Goal: Information Seeking & Learning: Learn about a topic

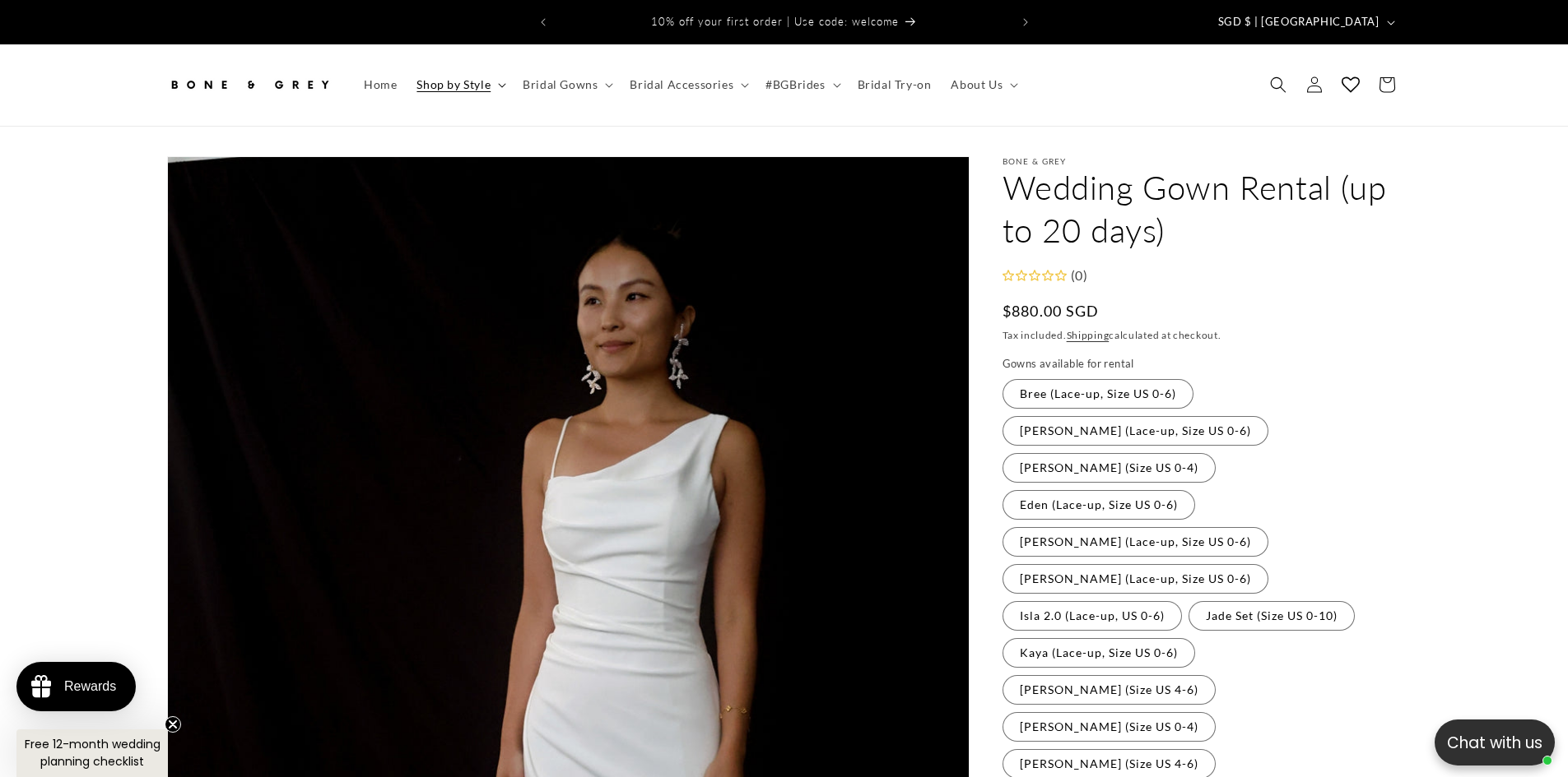
click at [459, 77] on span "Shop by Style" at bounding box center [454, 85] width 74 height 15
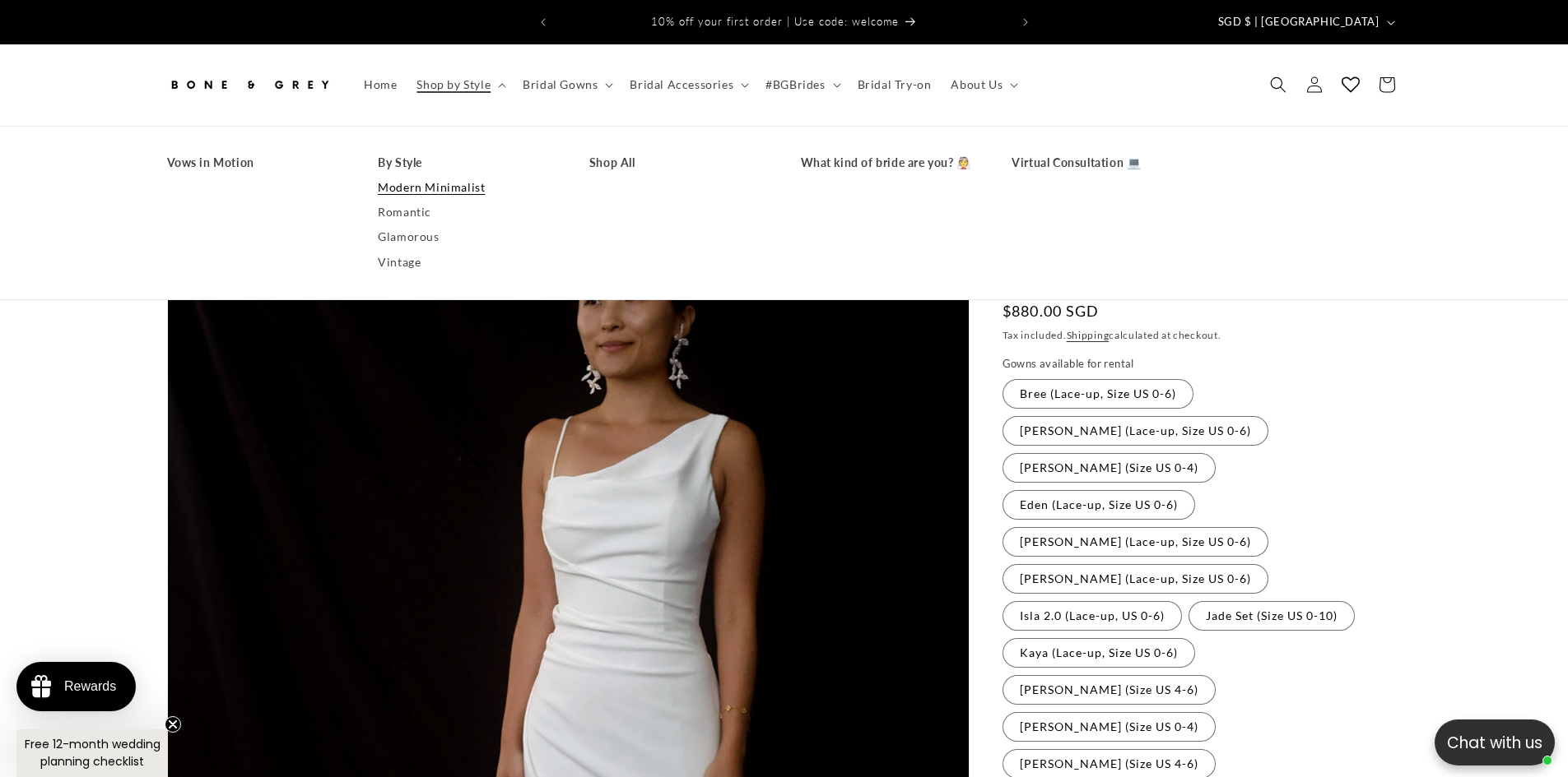
click at [446, 184] on link "Modern Minimalist" at bounding box center [466, 187] width 179 height 24
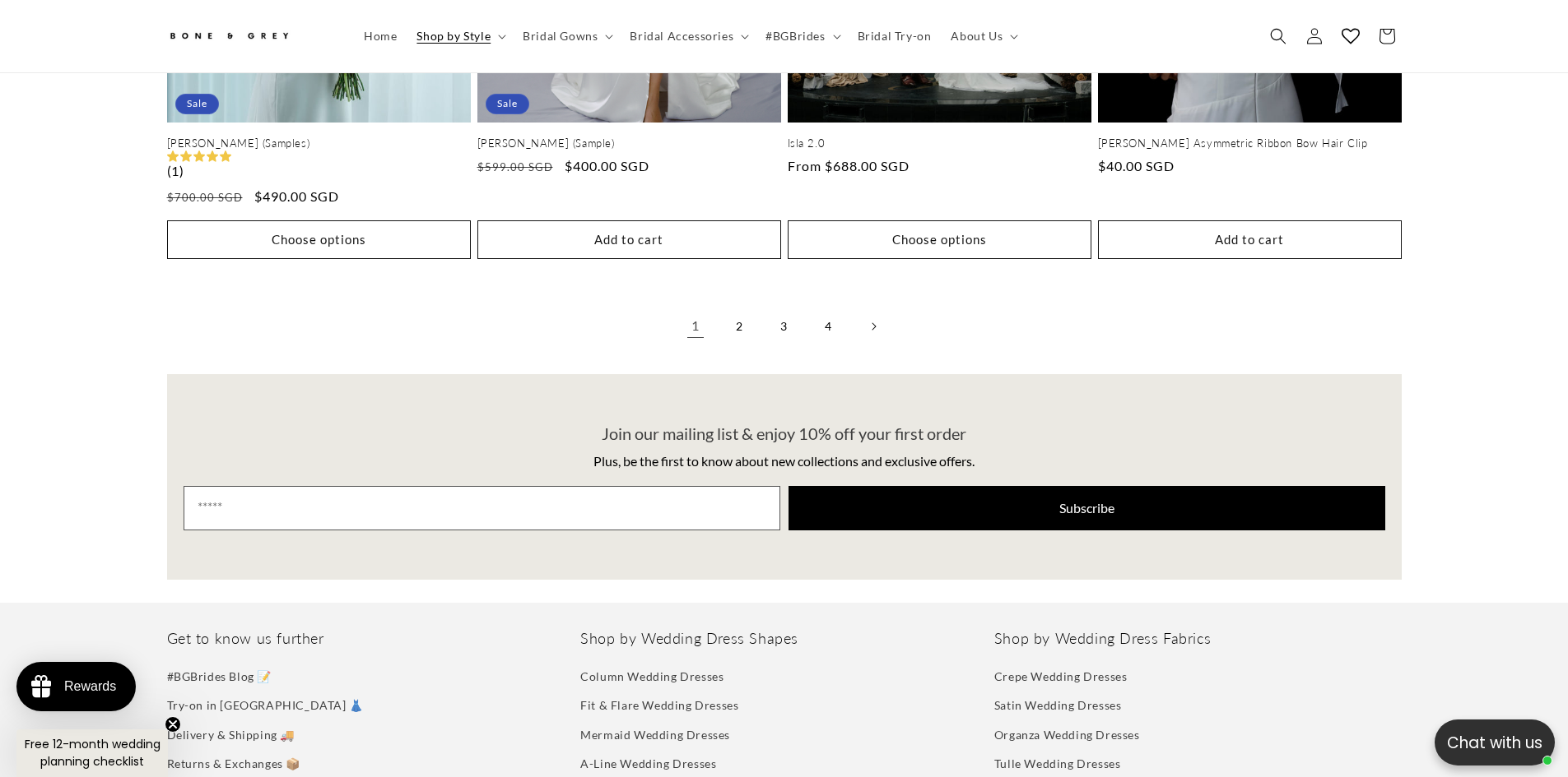
scroll to position [0, 906]
click at [748, 318] on link "2" at bounding box center [740, 326] width 36 height 36
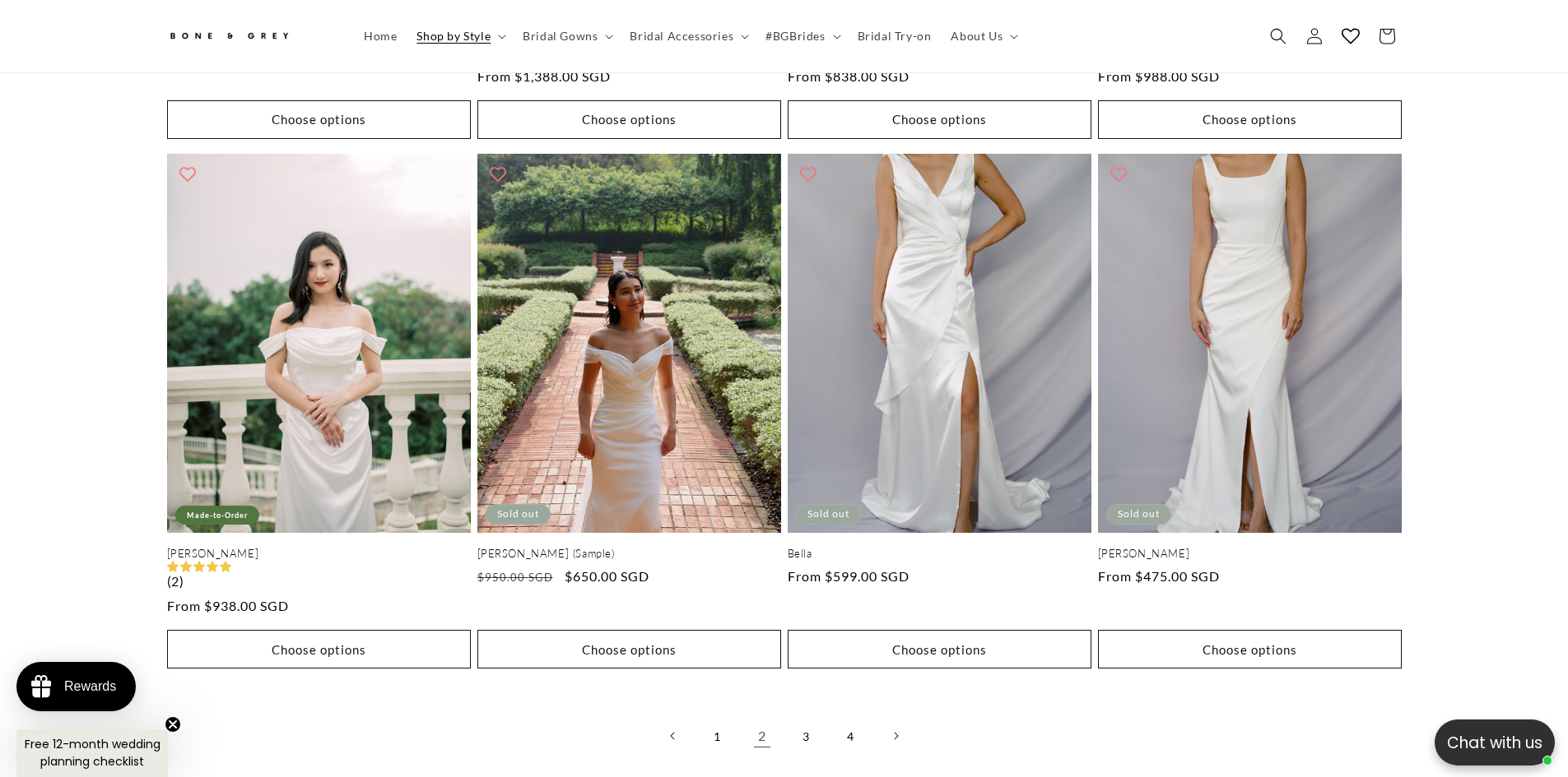
scroll to position [3446, 0]
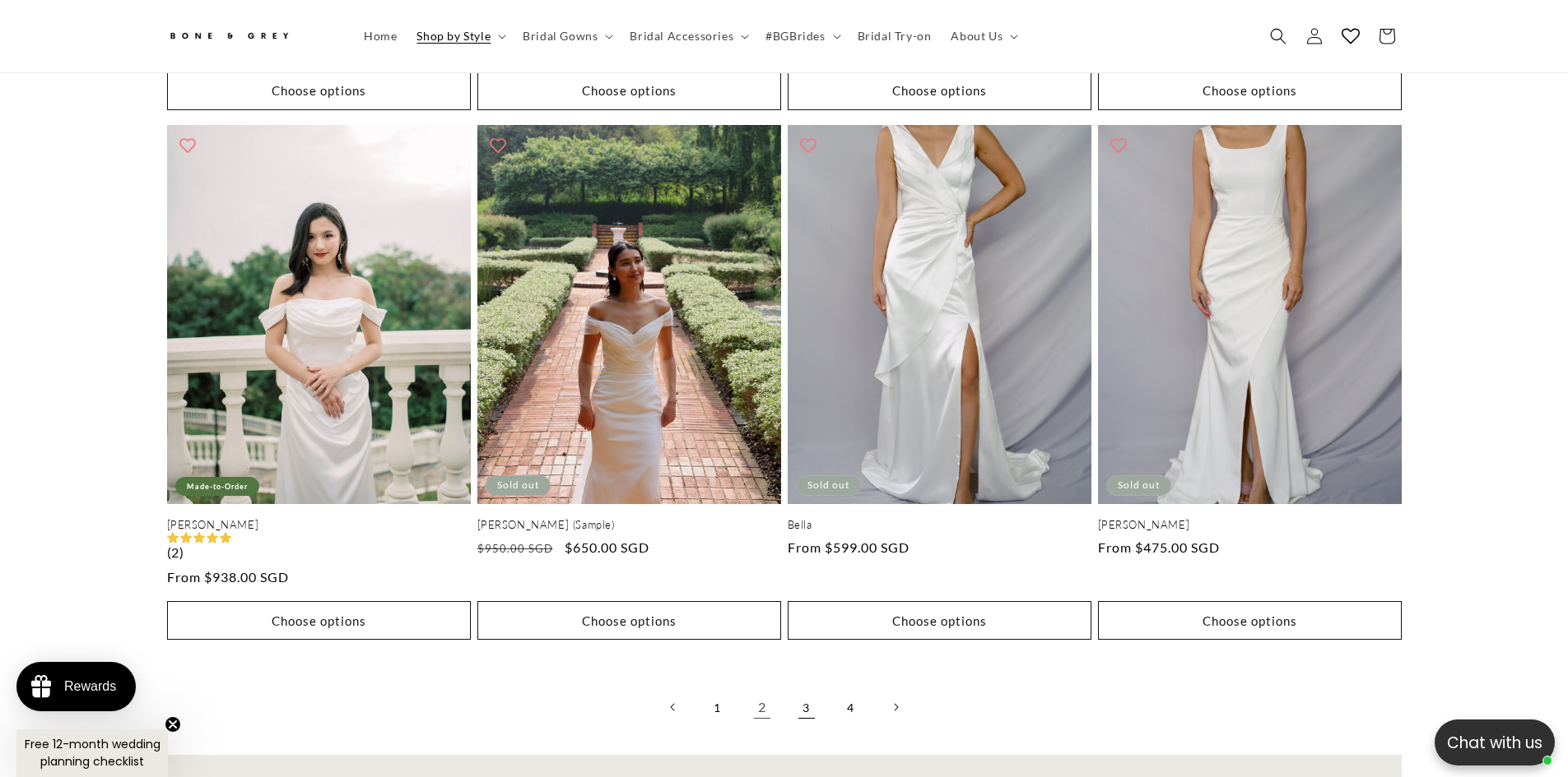
click at [804, 701] on link "3" at bounding box center [806, 707] width 36 height 36
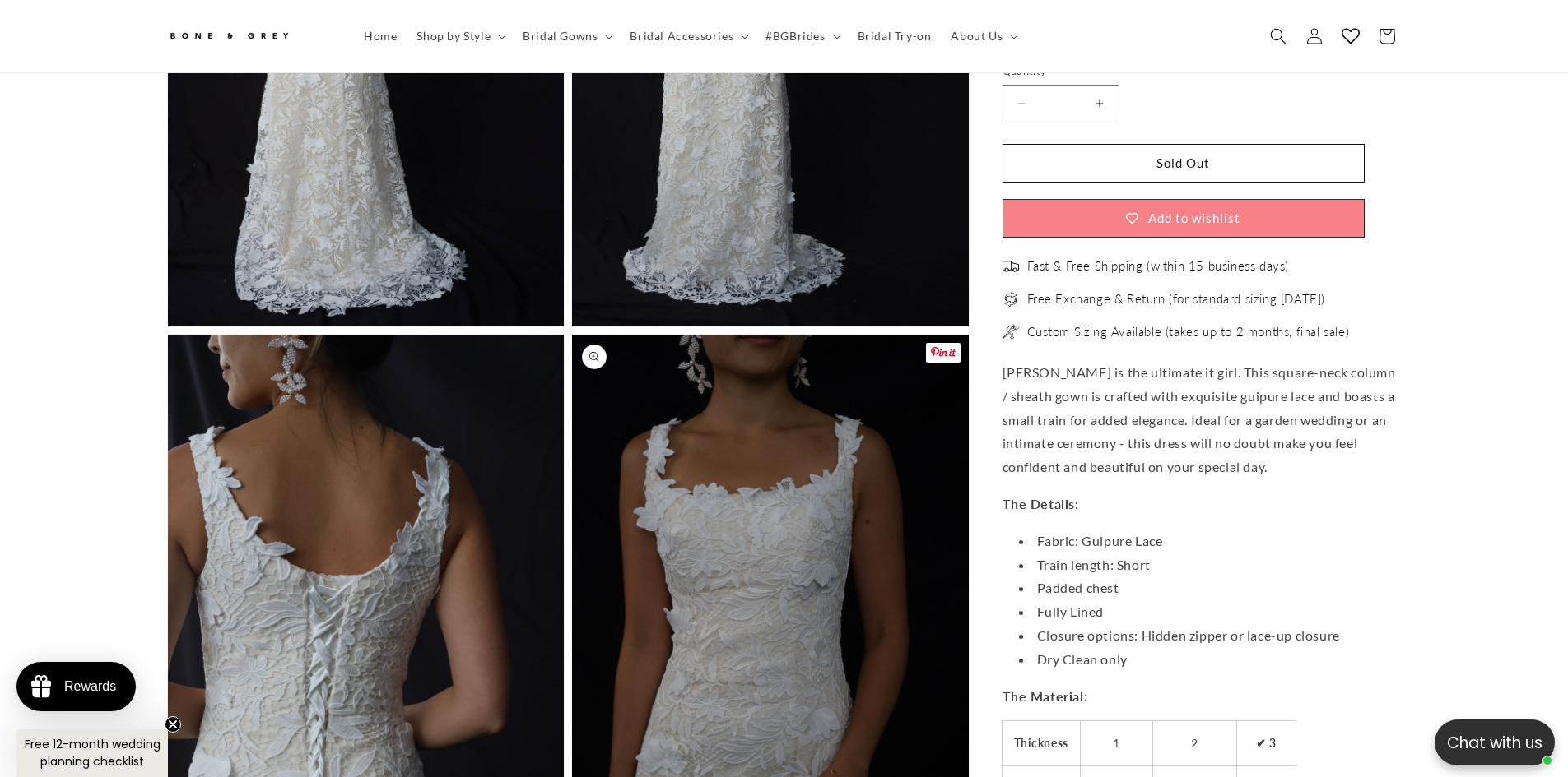
scroll to position [2458, 0]
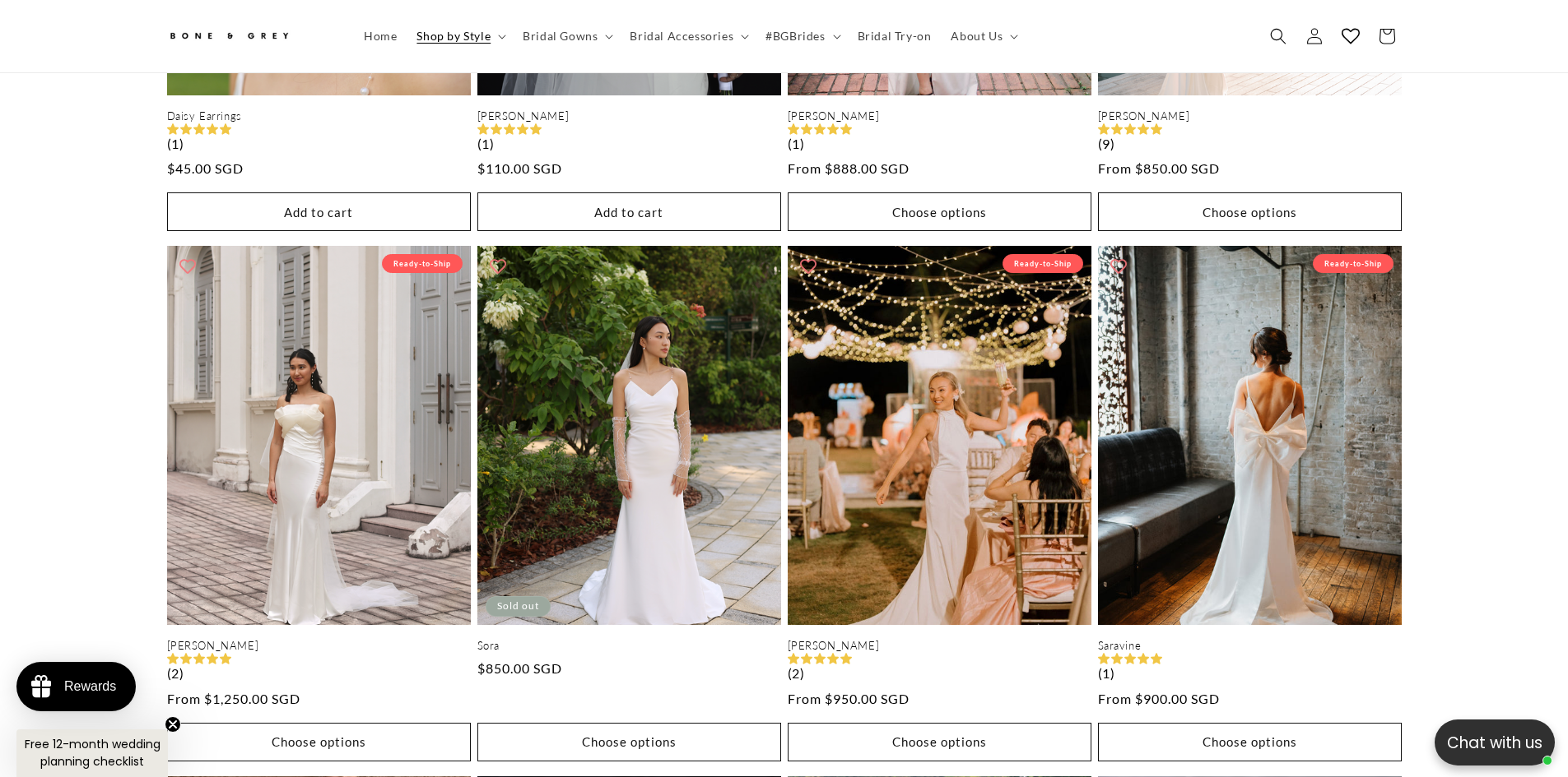
scroll to position [0, 906]
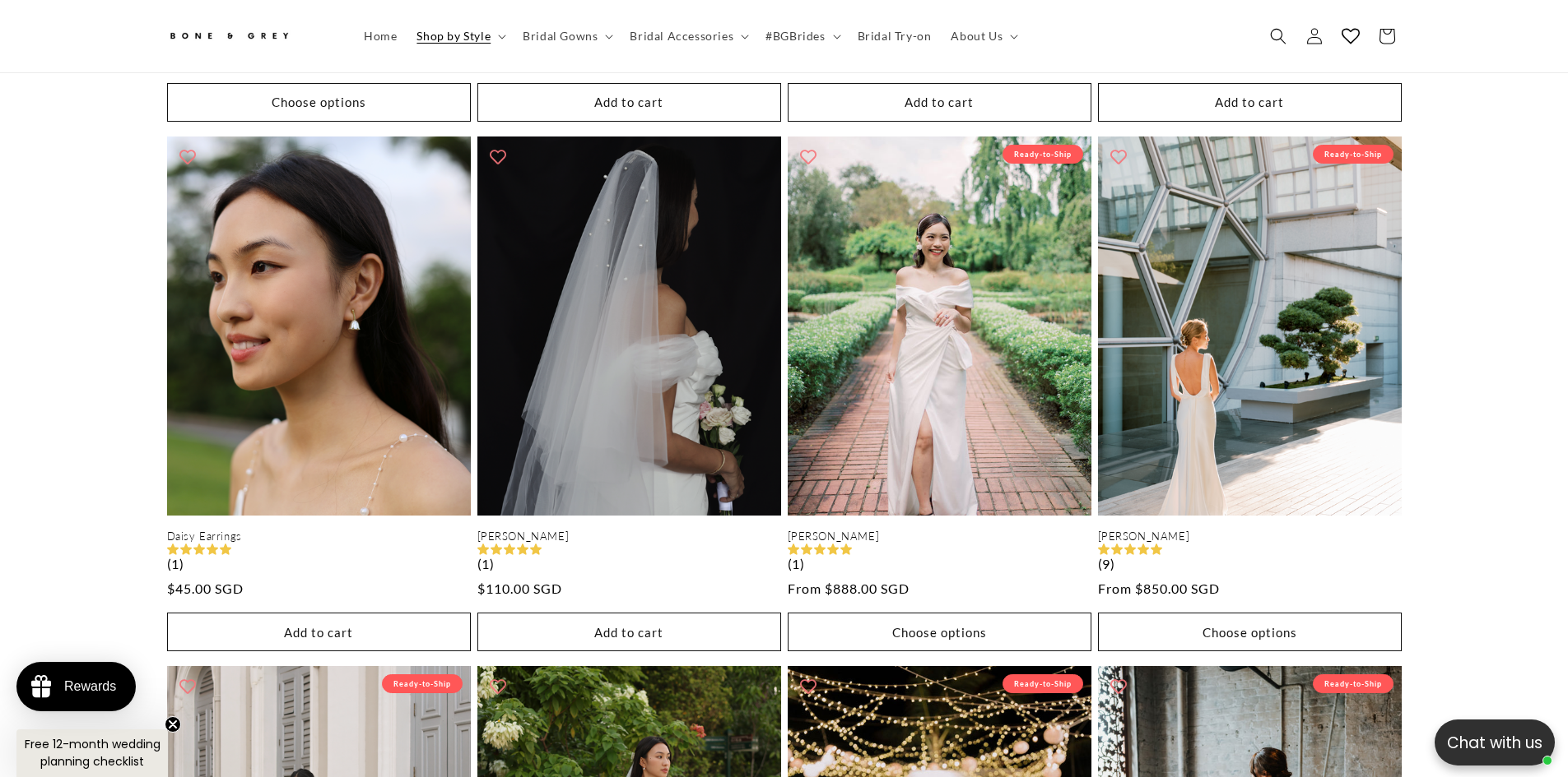
scroll to position [0, 906]
drag, startPoint x: 1534, startPoint y: 0, endPoint x: 112, endPoint y: 414, distance: 1481.0
click at [112, 414] on div "Nancy Sale Ready-to-Ship Nancy Regular price $400.00 SGD Regular price $900.00 …" at bounding box center [784, 702] width 1568 height 3251
click at [870, 35] on span "Bridal Try-on" at bounding box center [895, 36] width 74 height 15
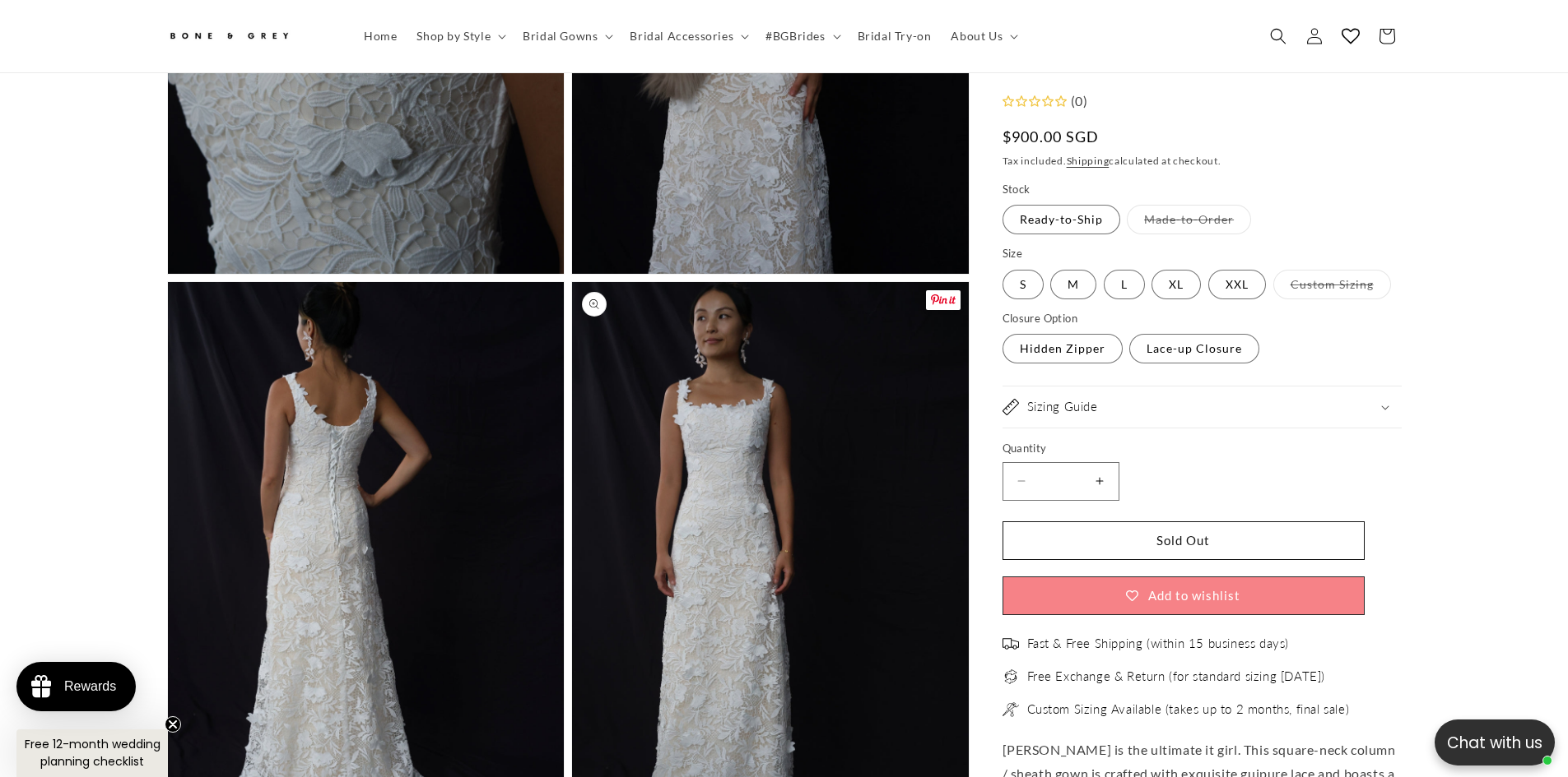
scroll to position [1463, 0]
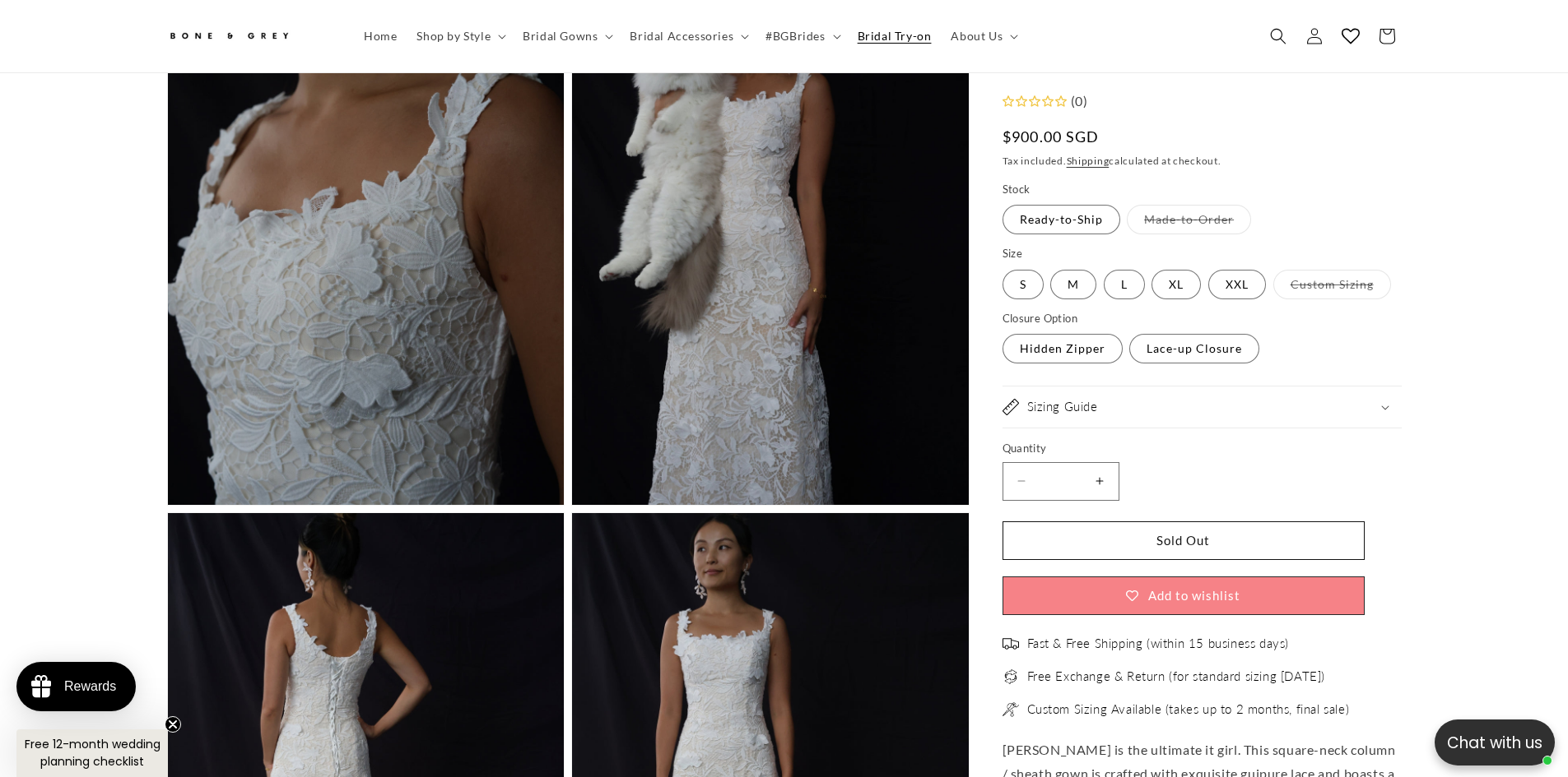
click at [898, 44] on link "Bridal Try-on" at bounding box center [895, 36] width 94 height 34
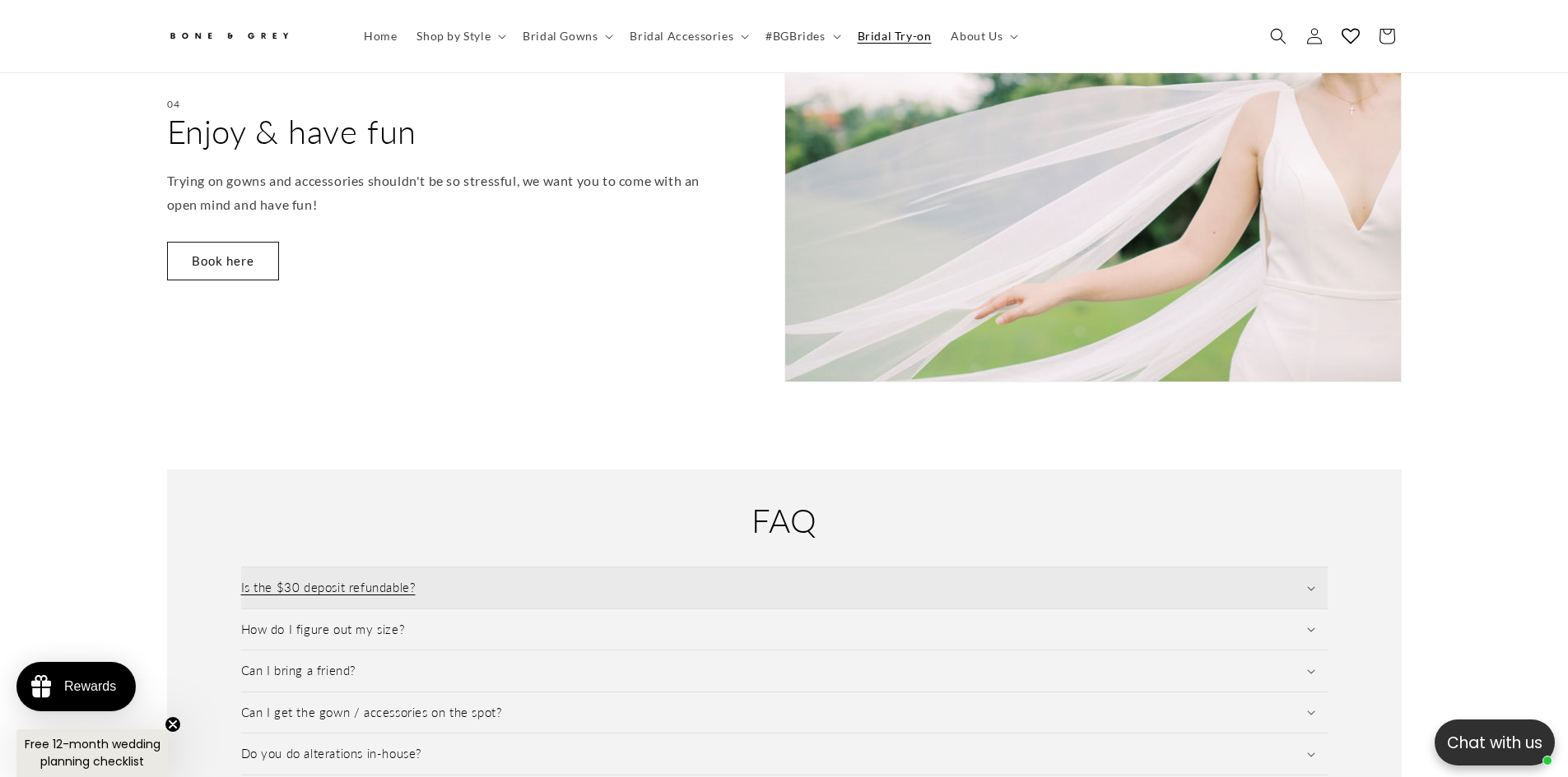
scroll to position [1966, 0]
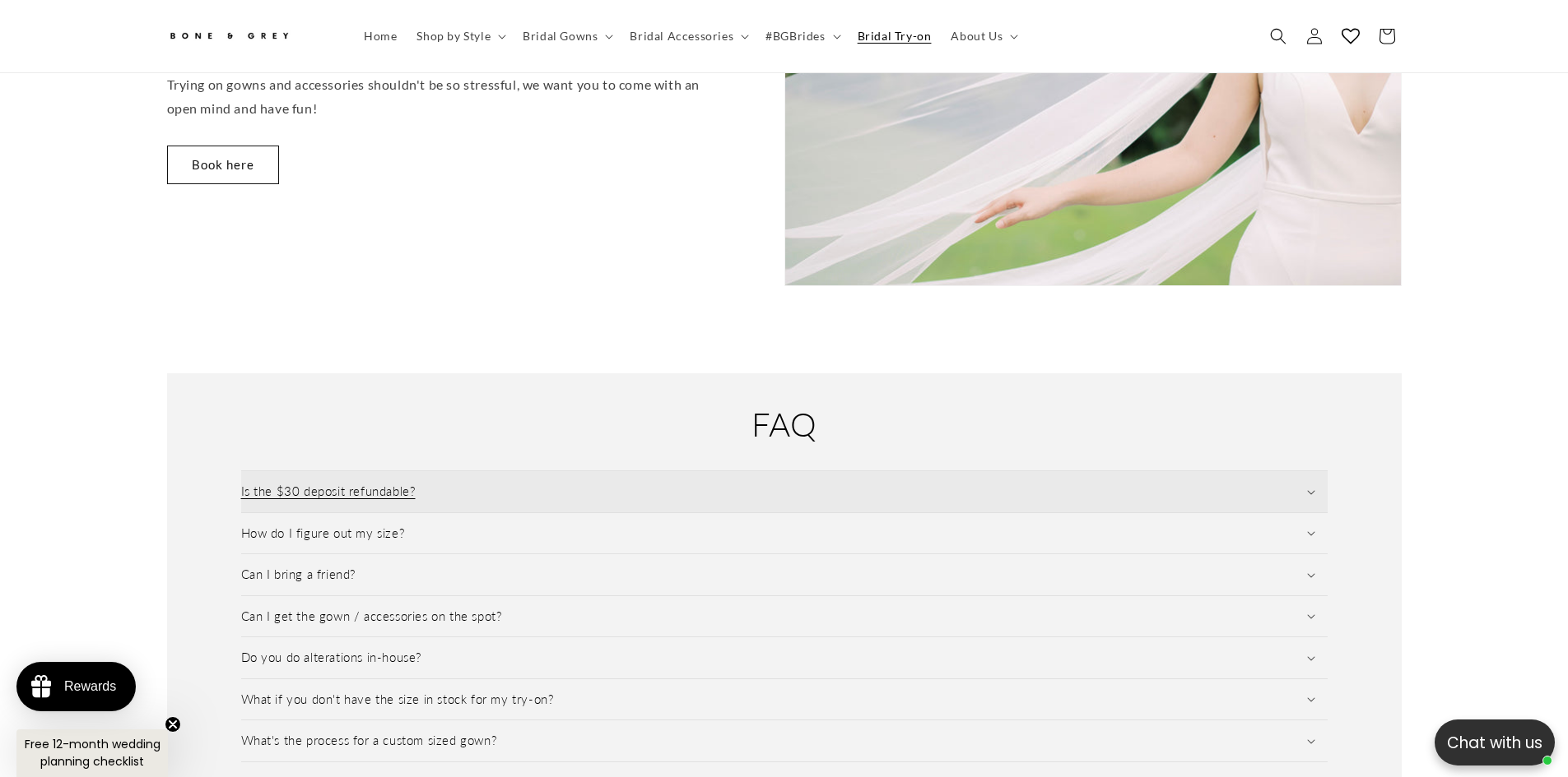
click at [387, 471] on summary "Is the $30 deposit refundable?" at bounding box center [784, 491] width 1086 height 41
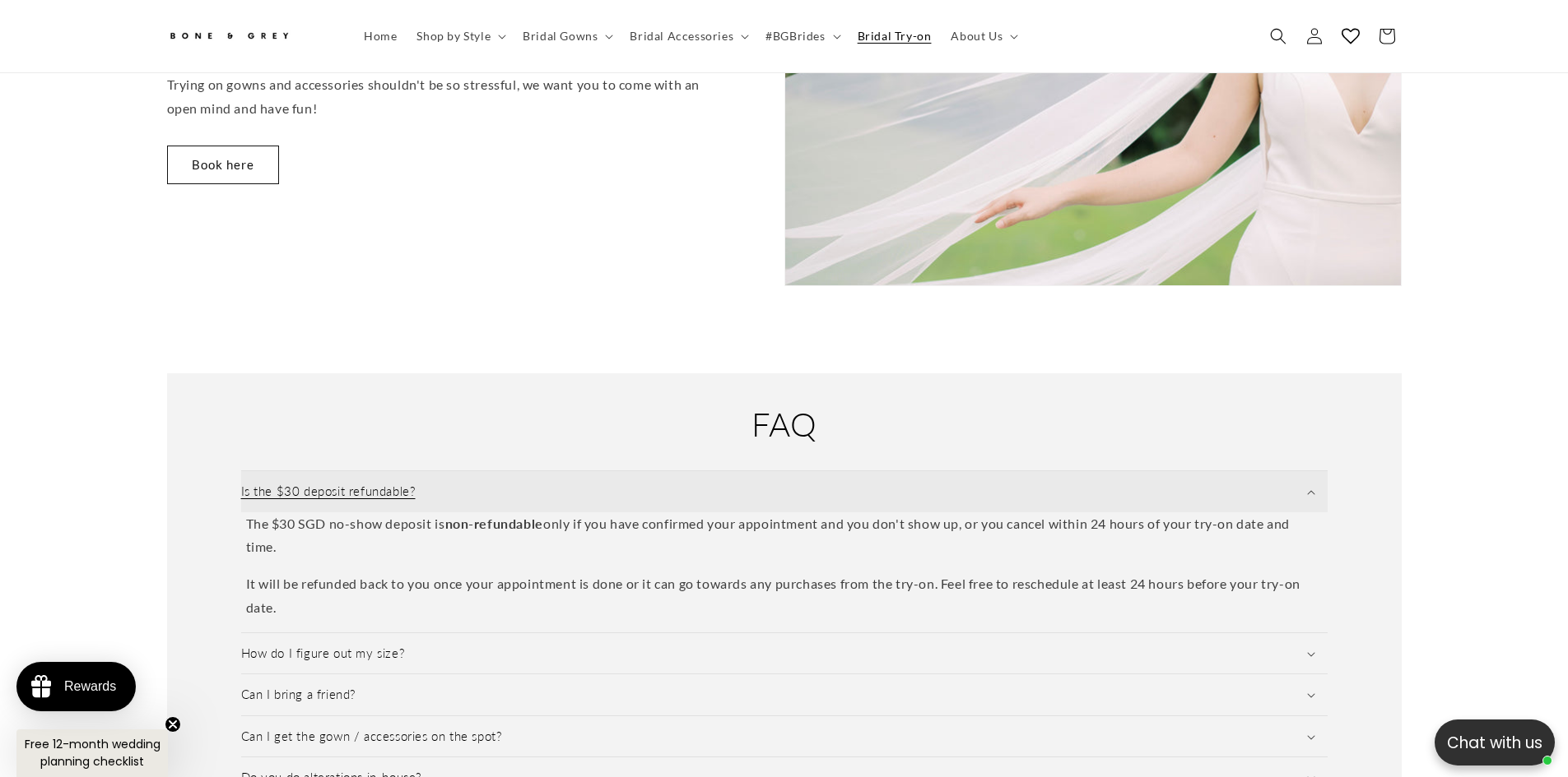
scroll to position [0, 906]
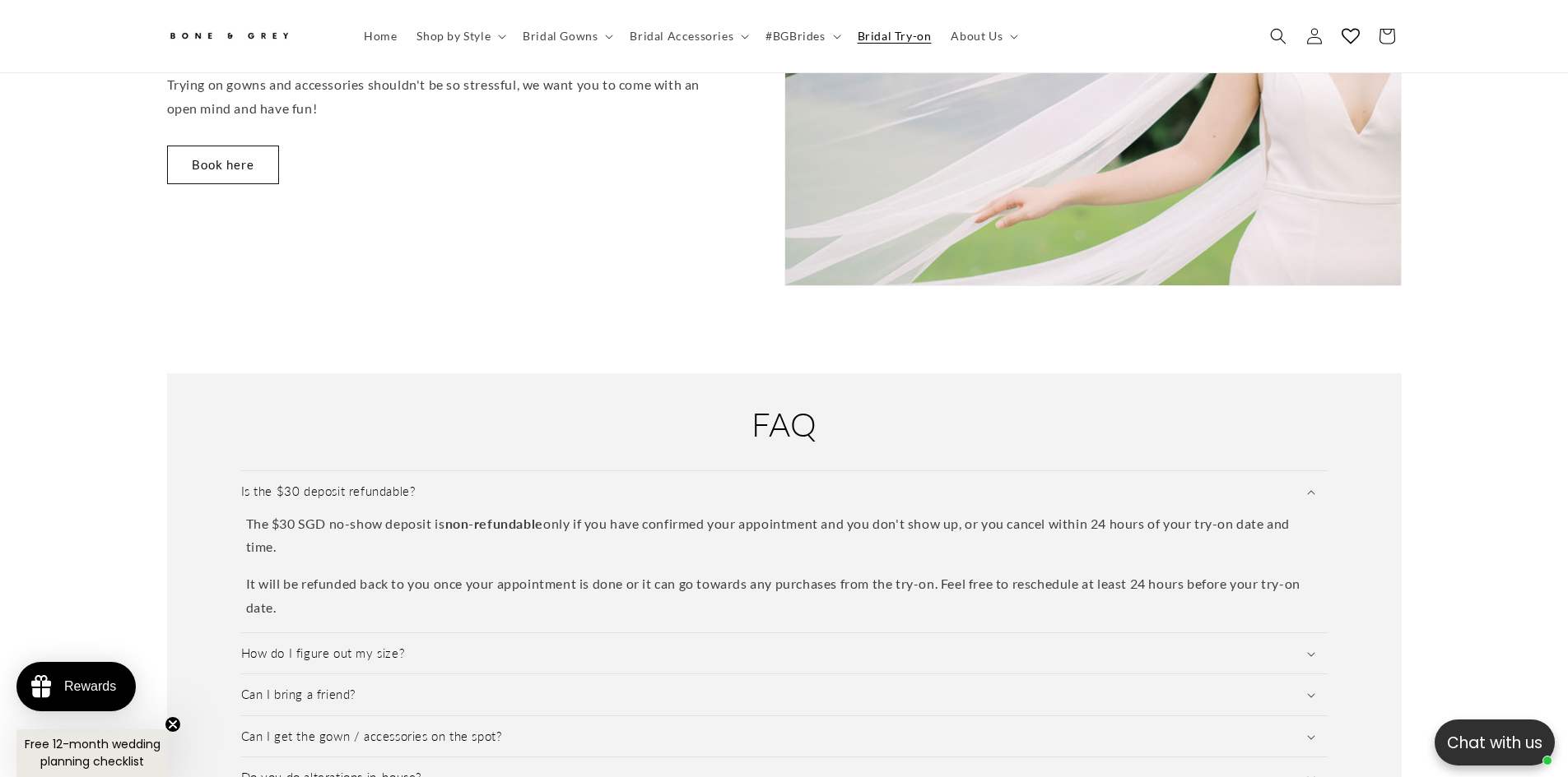
click at [553, 316] on div "FAQ Is the $30 deposit refundable? The $30 SGD no-show deposit is non-refundabl…" at bounding box center [784, 643] width 1316 height 654
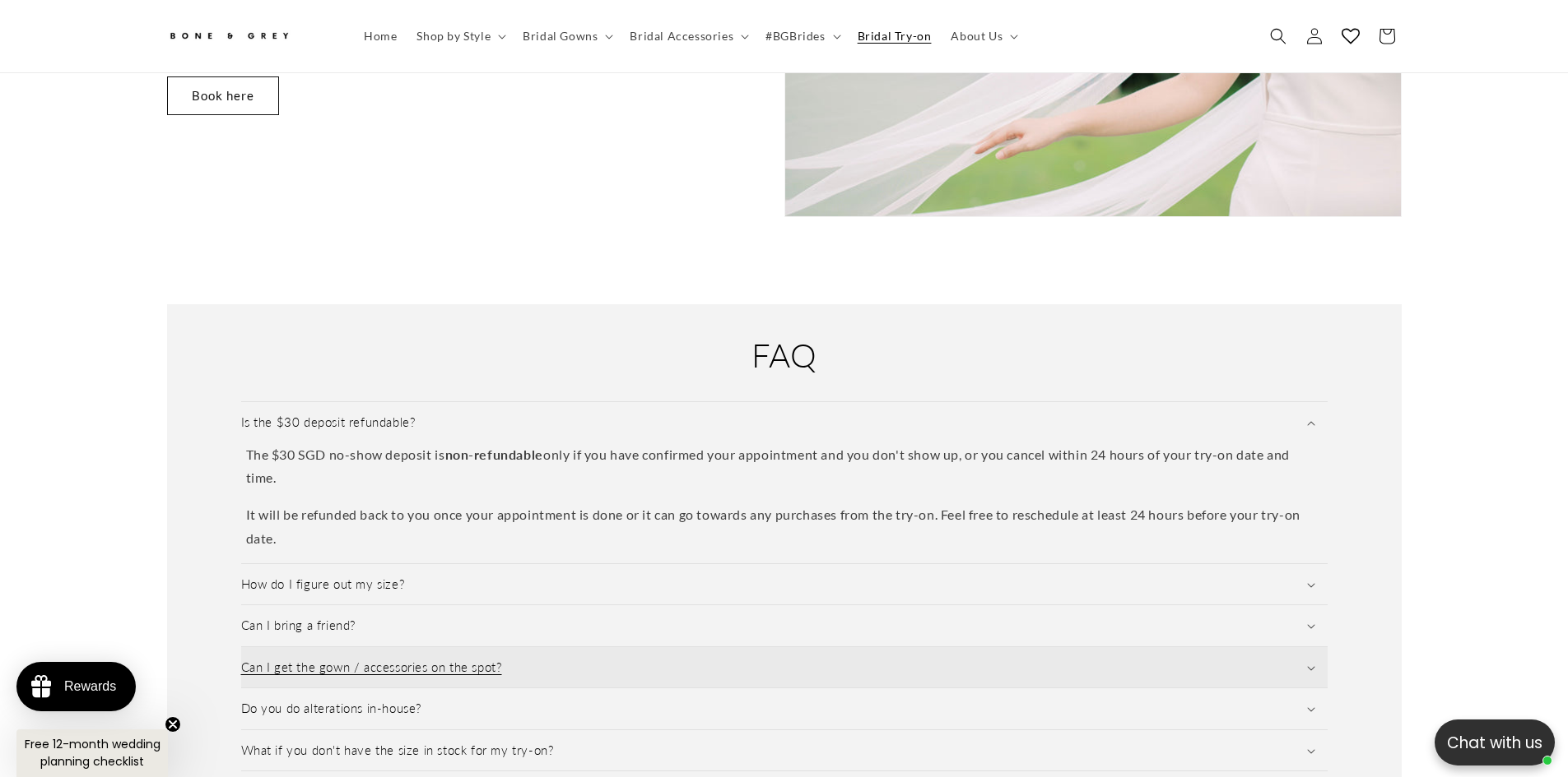
scroll to position [2130, 0]
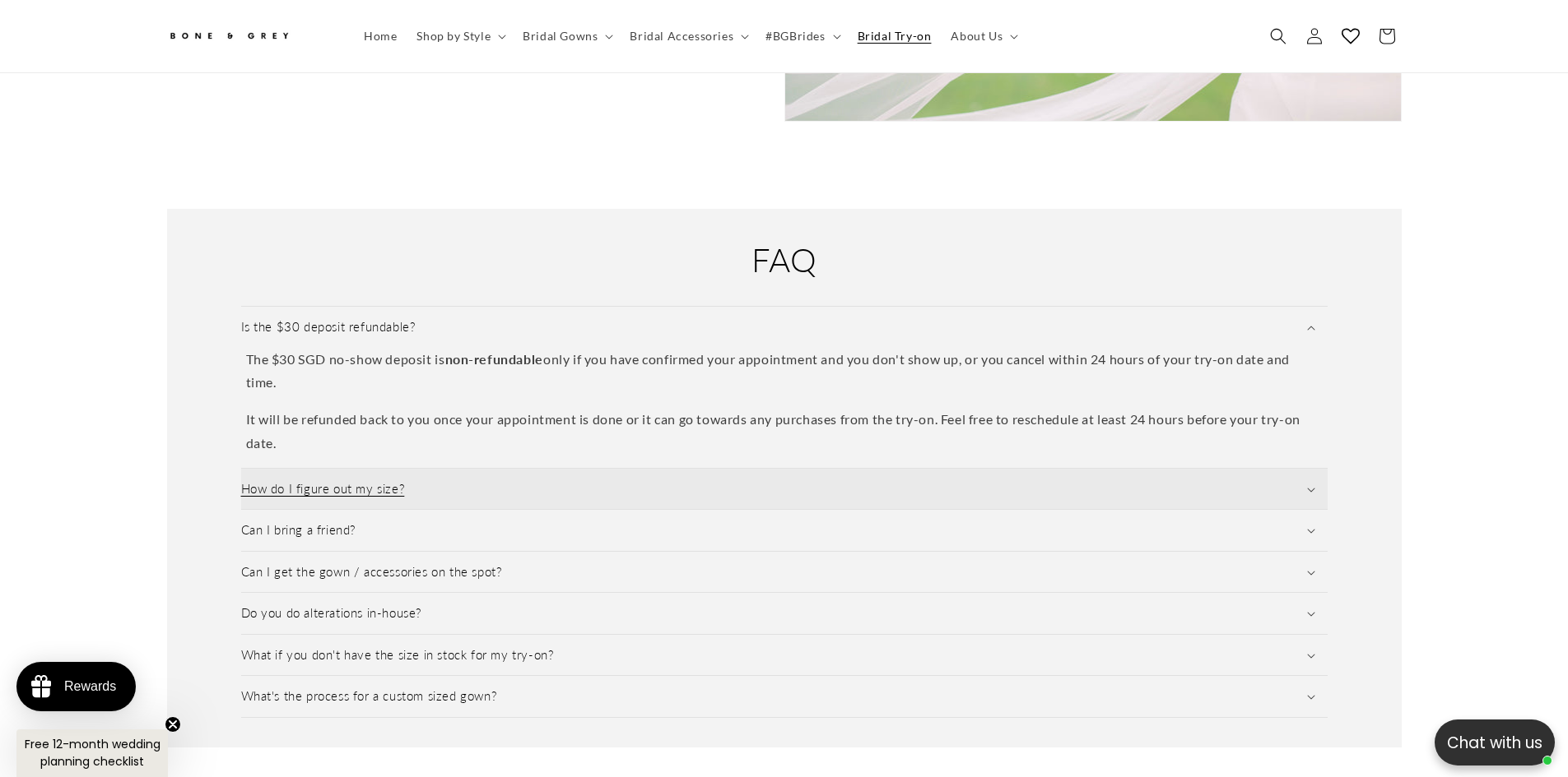
click at [592, 469] on summary "How do I figure out my size?" at bounding box center [784, 489] width 1086 height 41
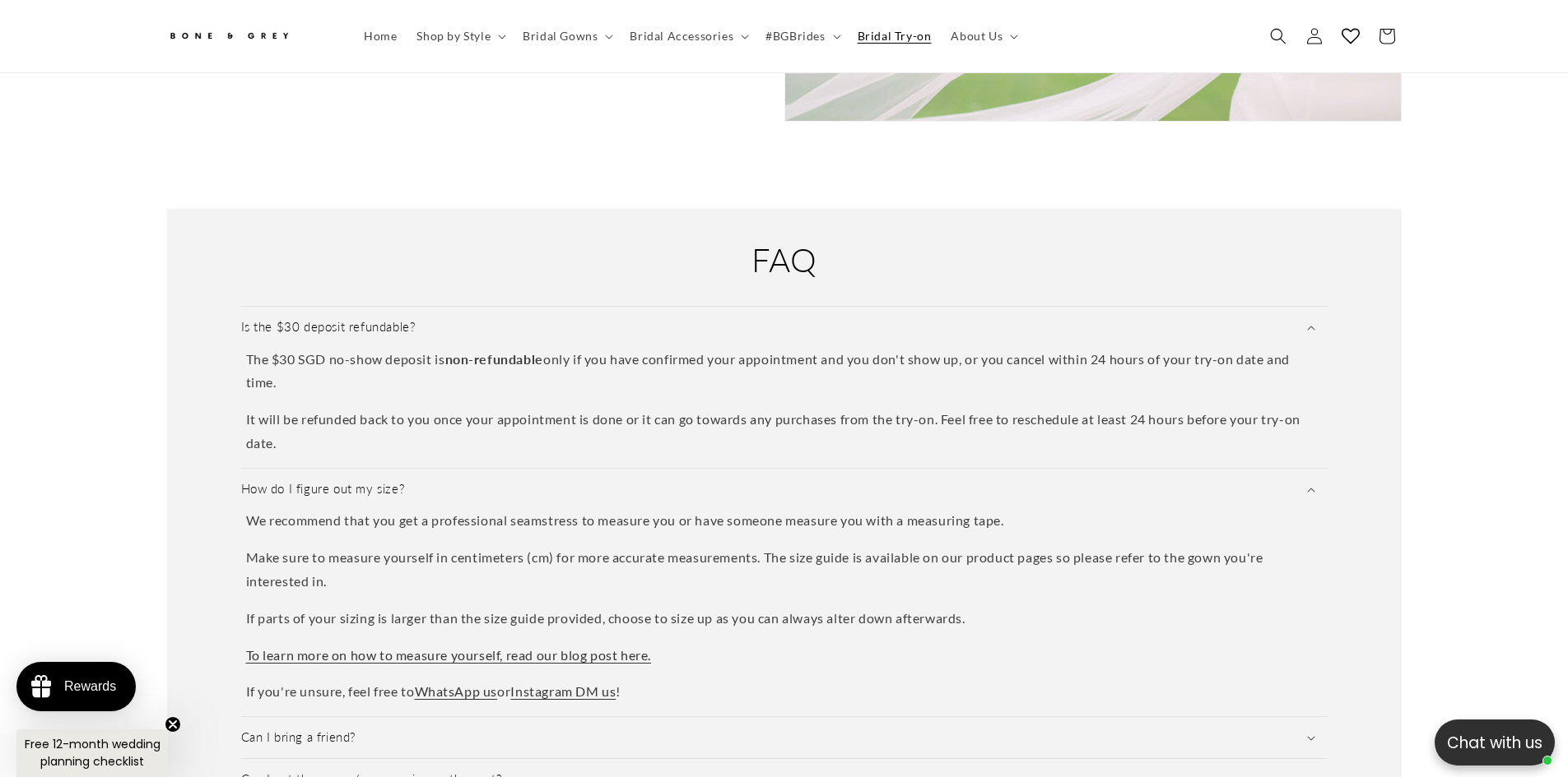
scroll to position [0, 453]
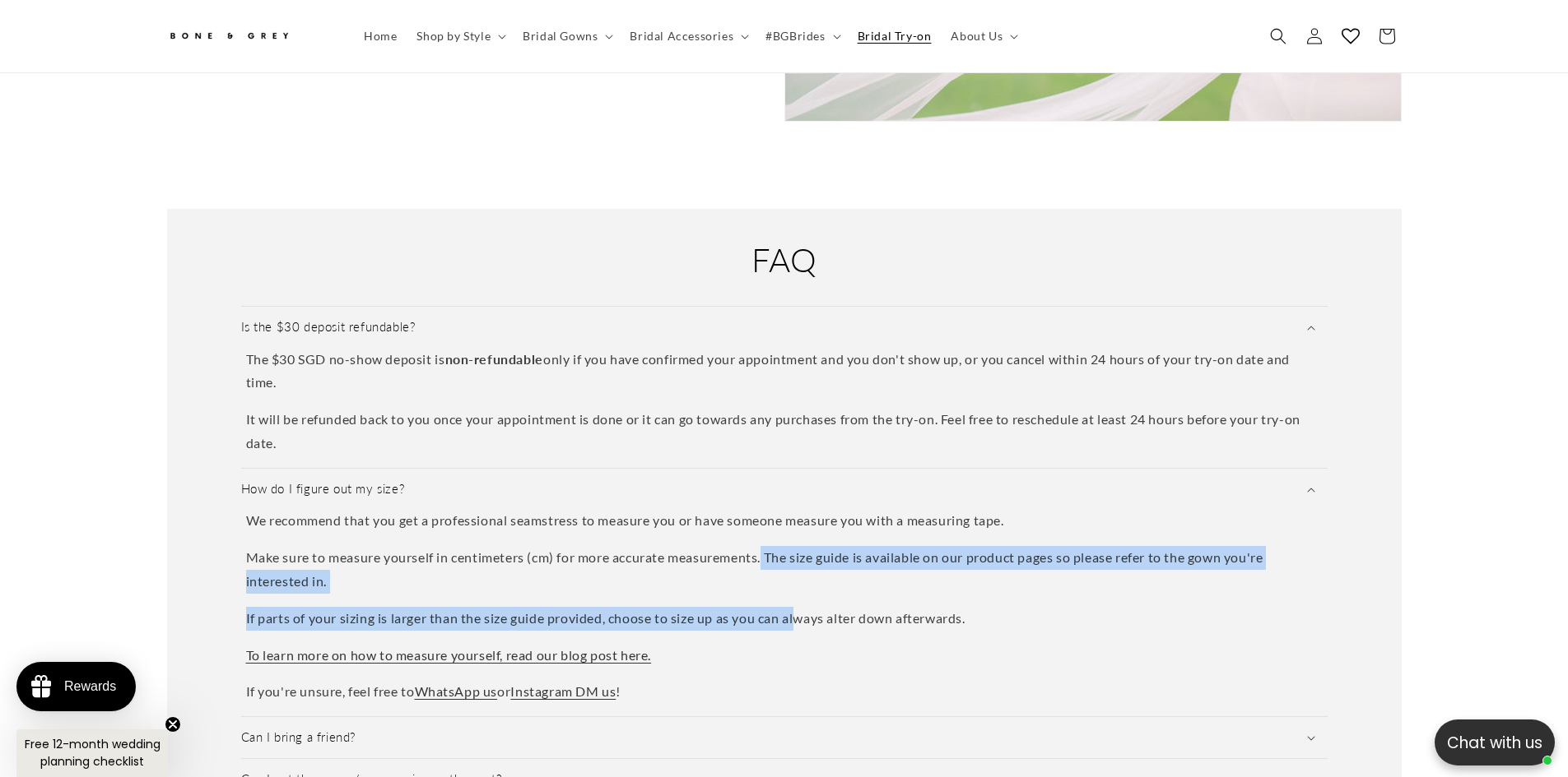
drag, startPoint x: 771, startPoint y: 531, endPoint x: 799, endPoint y: 597, distance: 71.7
click at [799, 597] on div "We recommend that you get a professional seamstress to measure you or have some…" at bounding box center [784, 606] width 1086 height 195
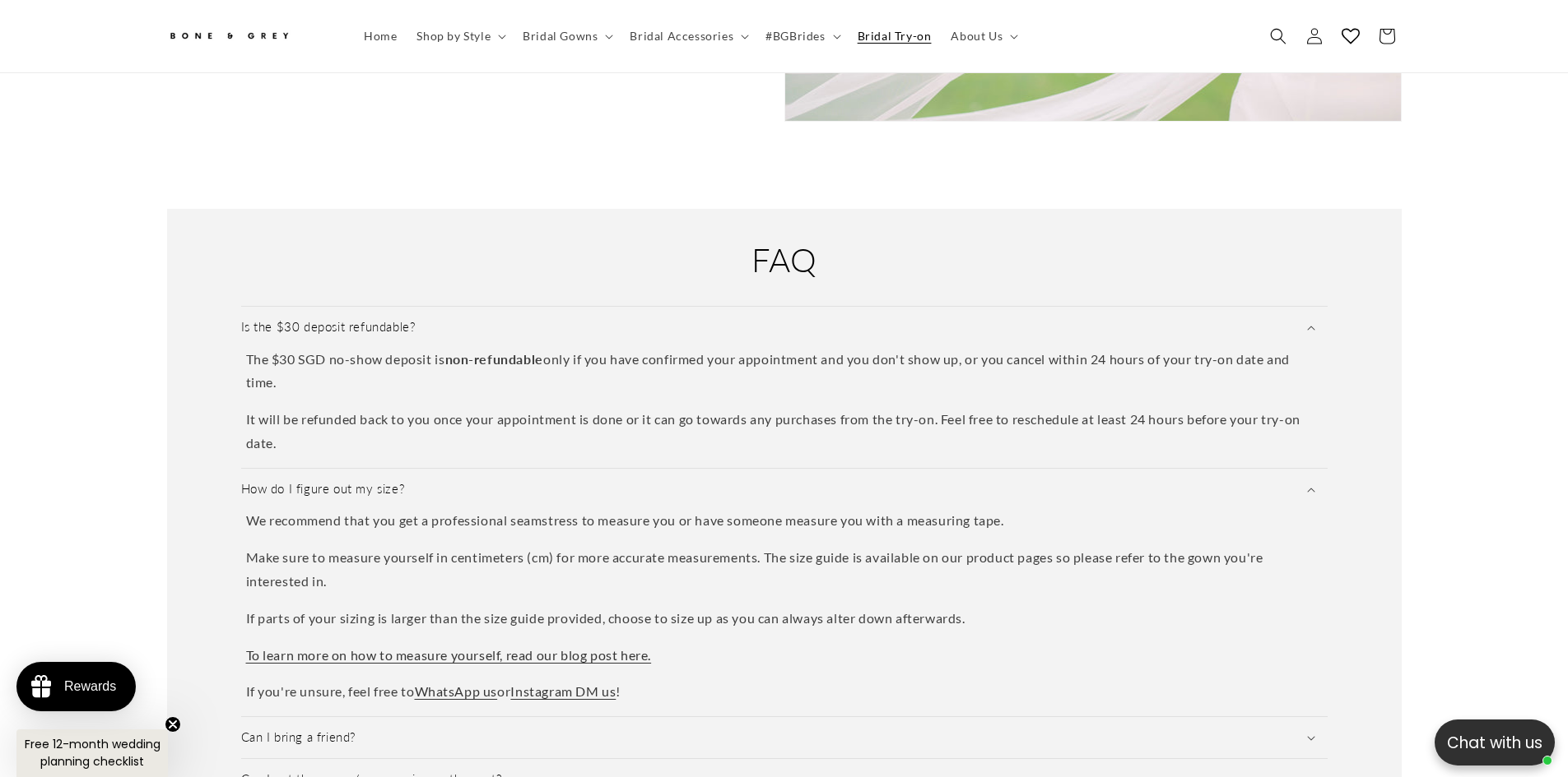
click at [85, 542] on div "FAQ Is the $30 deposit refundable? The $30 SGD no-show deposit is non-refundabl…" at bounding box center [784, 582] width 1568 height 861
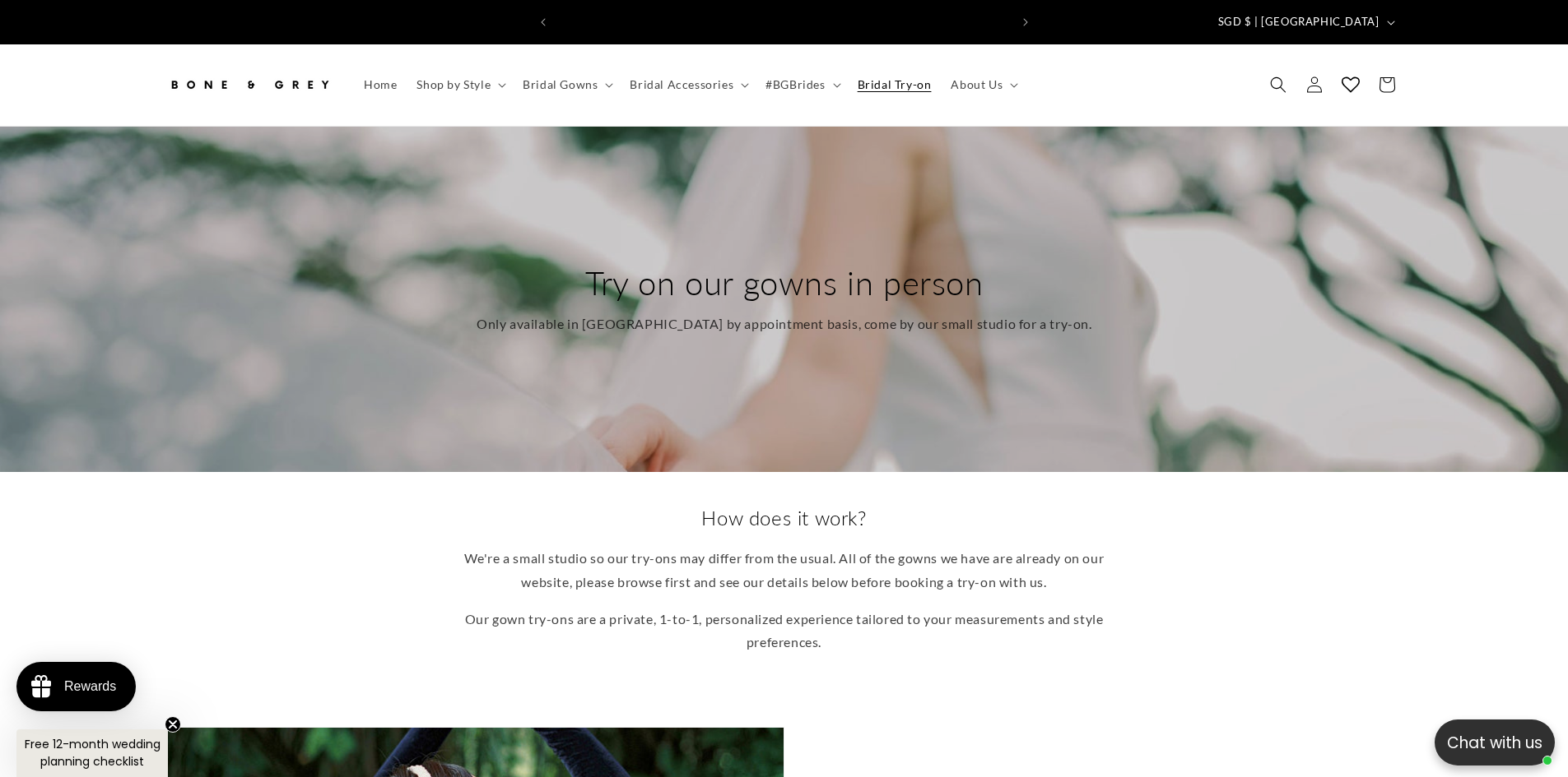
scroll to position [0, 906]
click at [262, 529] on div "How does it work? We're a small studio so our try-ons may differ from the usual…" at bounding box center [784, 580] width 1316 height 150
click at [995, 77] on span "About Us" at bounding box center [977, 85] width 52 height 15
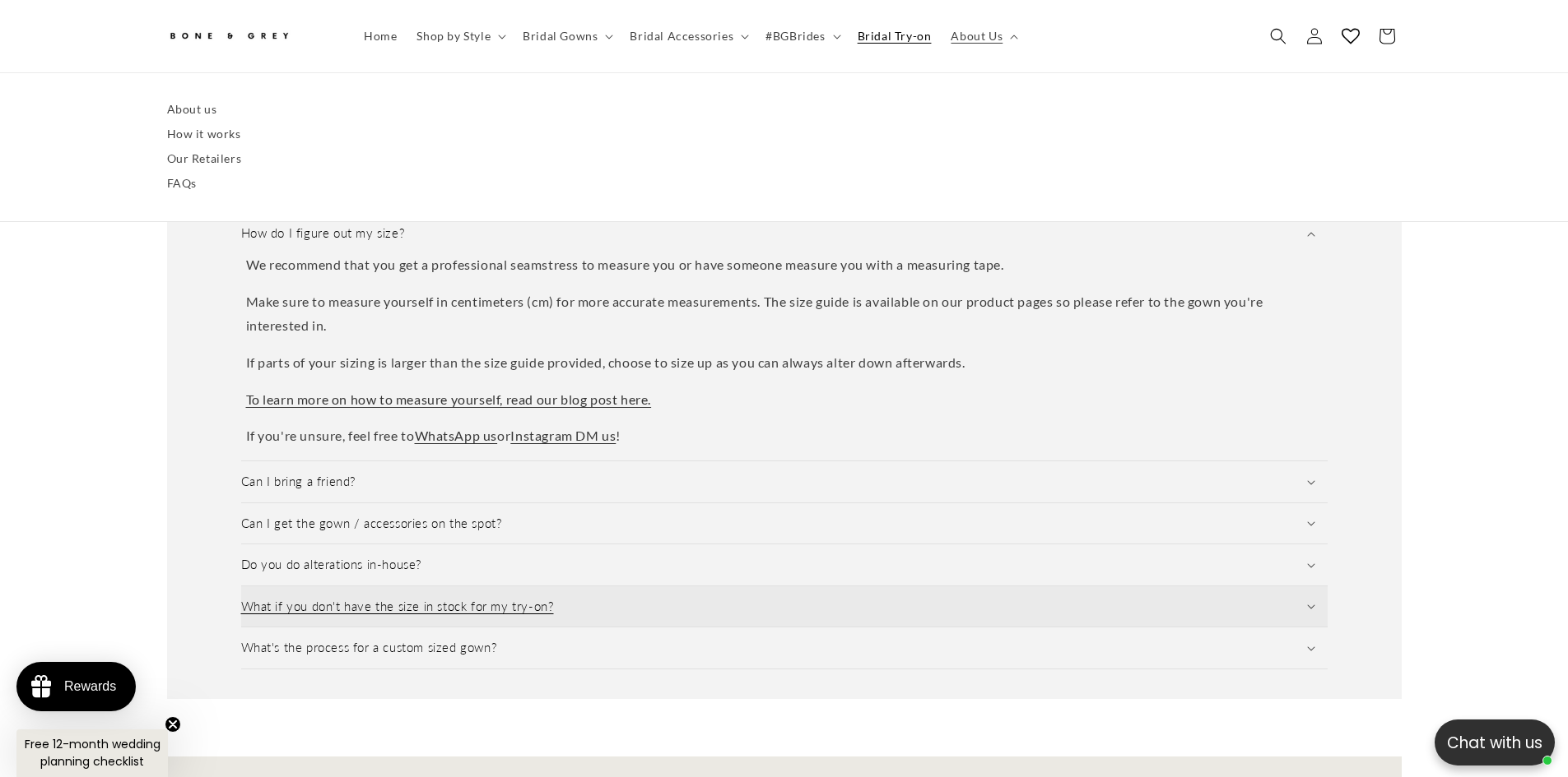
scroll to position [2458, 0]
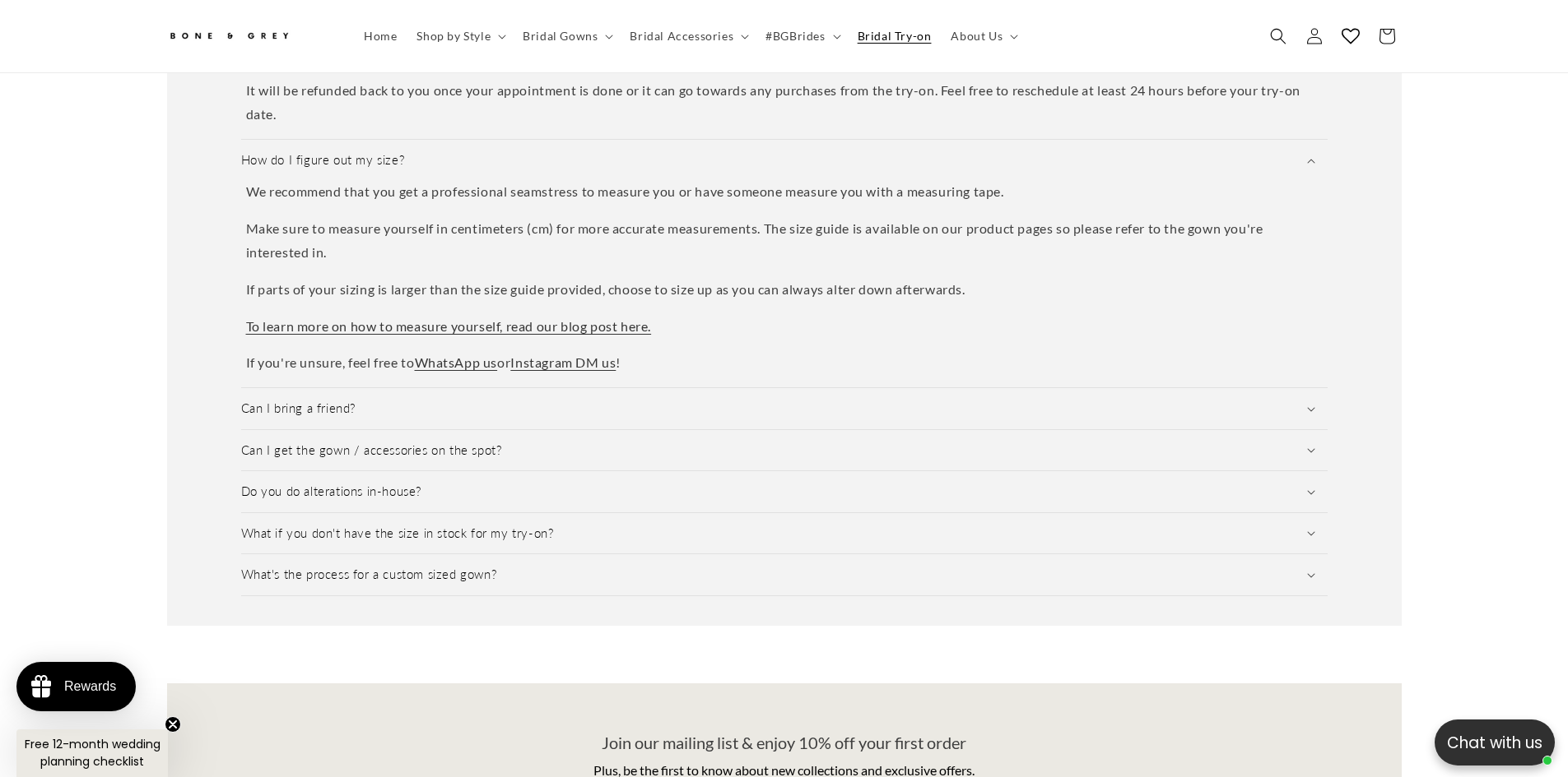
click at [420, 638] on div "FAQ Is the $30 deposit refundable? The $30 SGD no-show deposit is non-refundabl…" at bounding box center [784, 252] width 1316 height 861
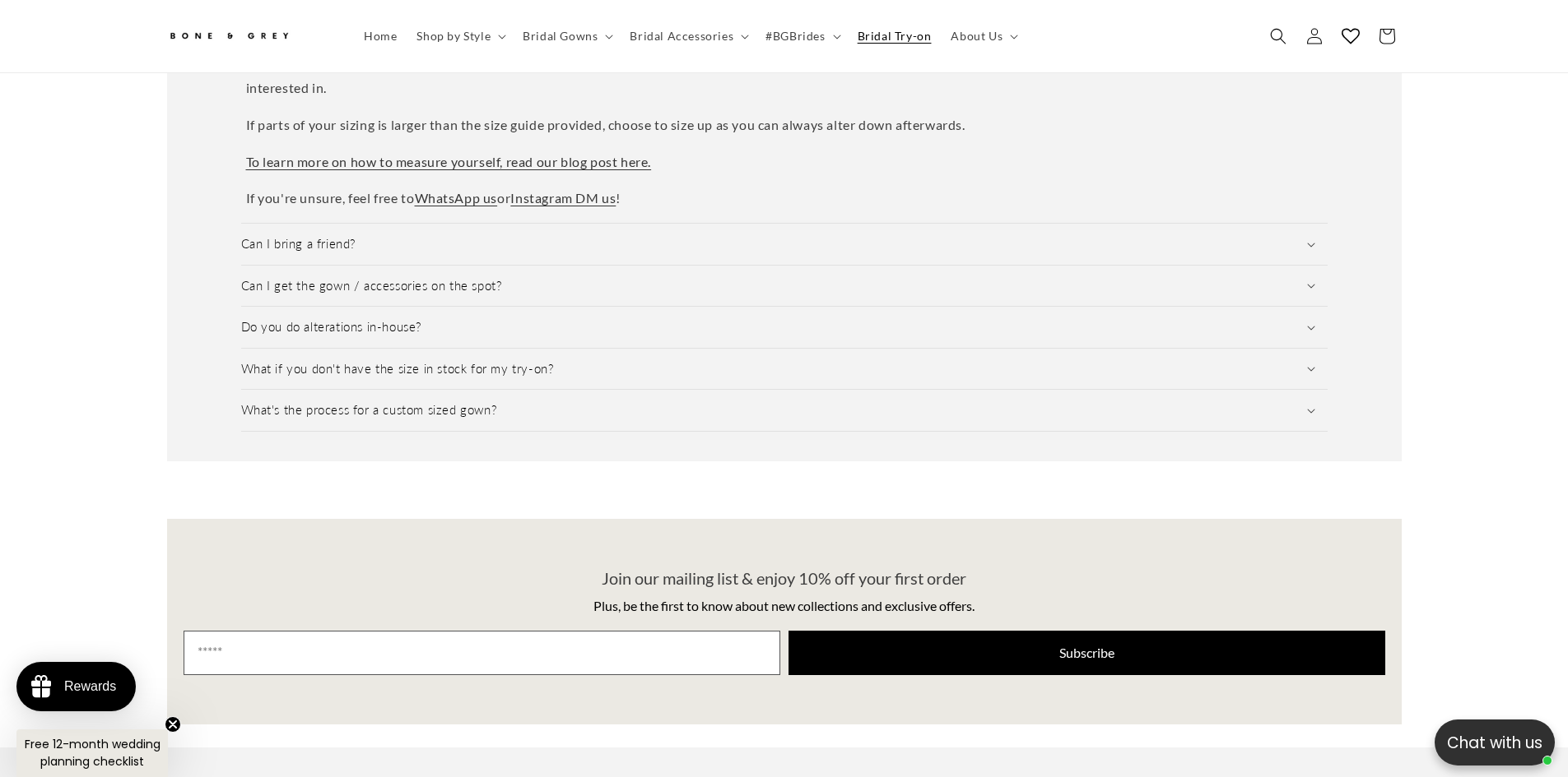
scroll to position [0, 0]
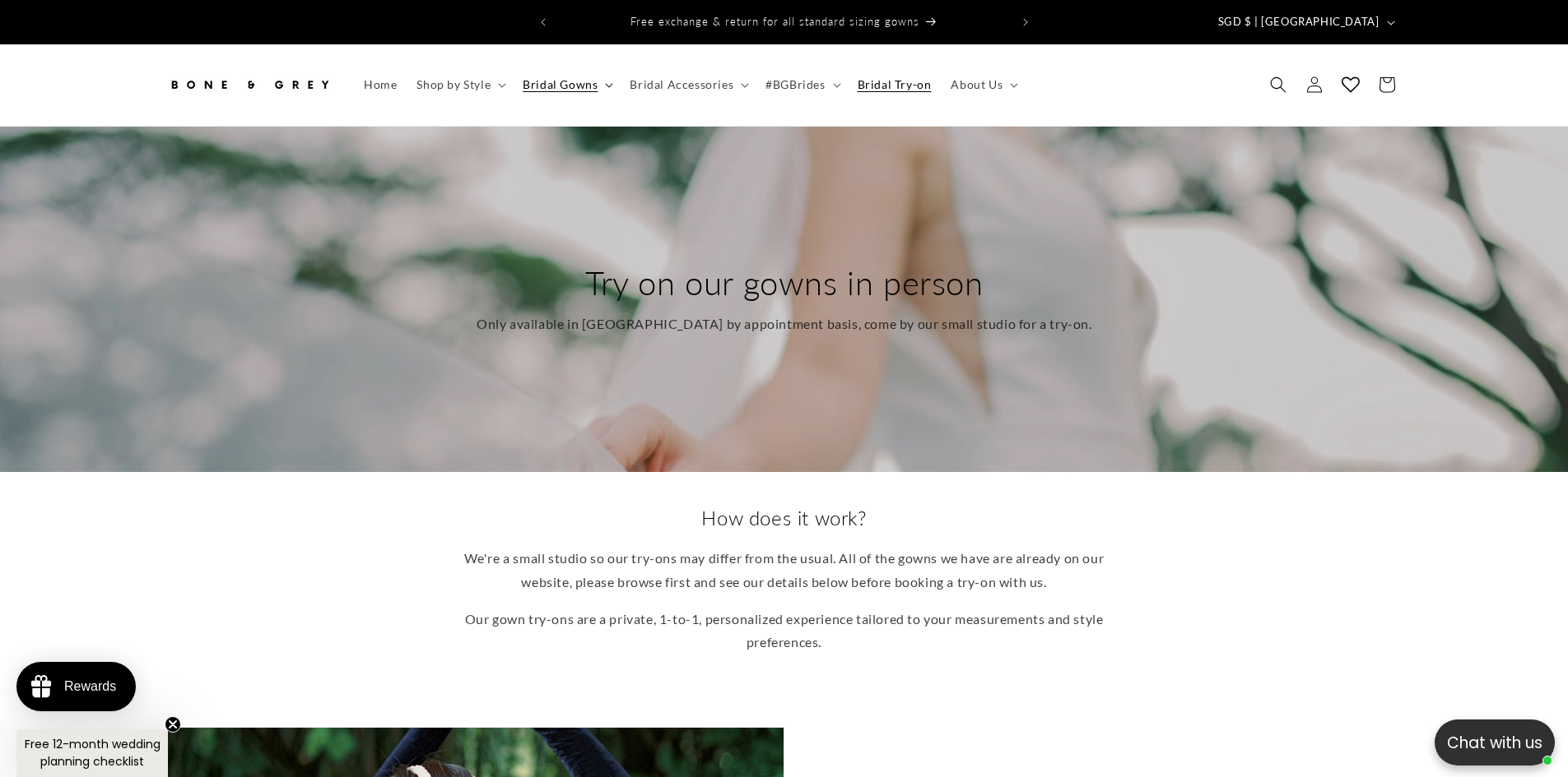
click at [585, 77] on span "Bridal Gowns" at bounding box center [559, 85] width 75 height 15
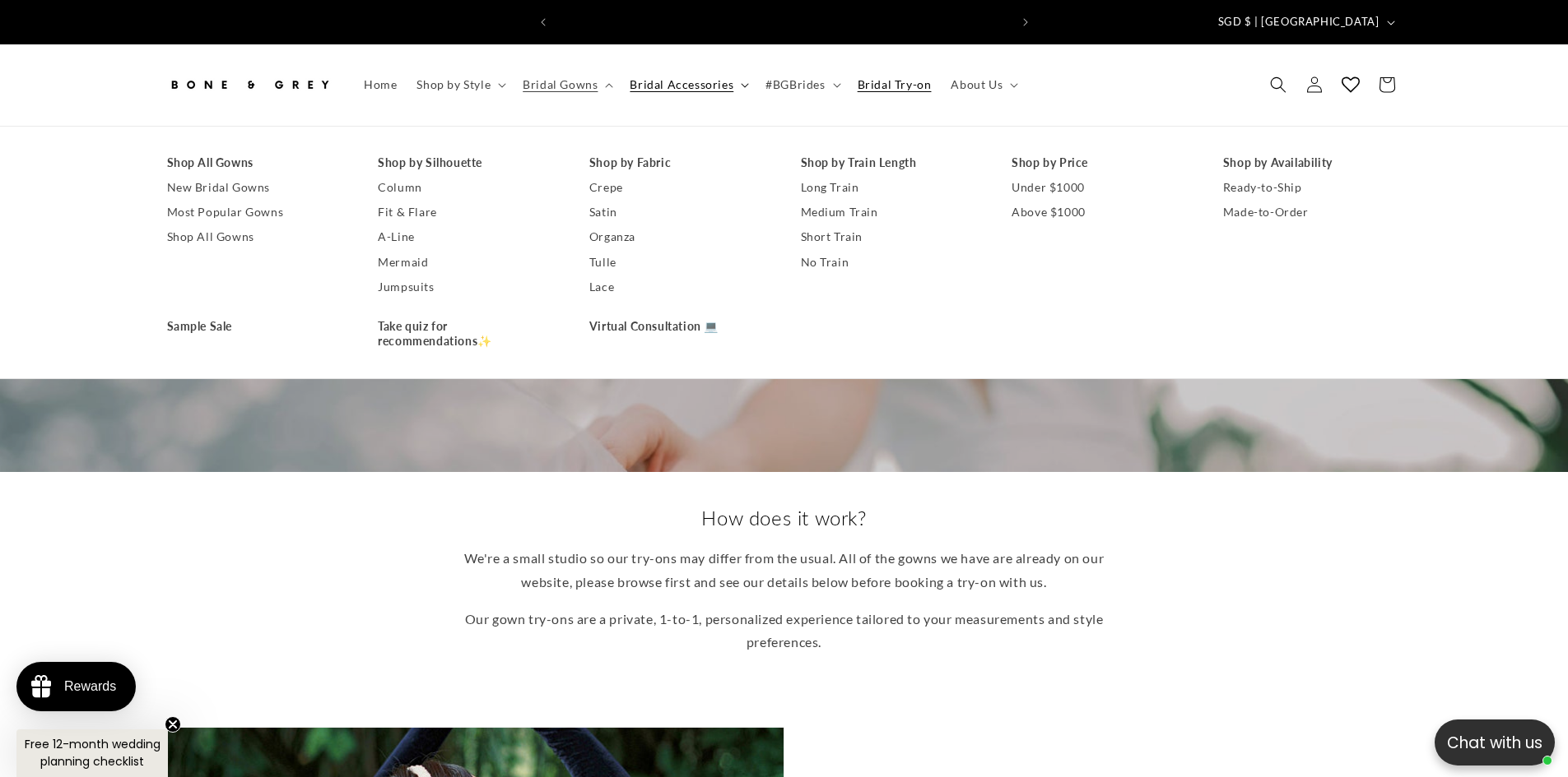
scroll to position [0, 906]
click at [681, 77] on span "Bridal Accessories" at bounding box center [682, 85] width 104 height 15
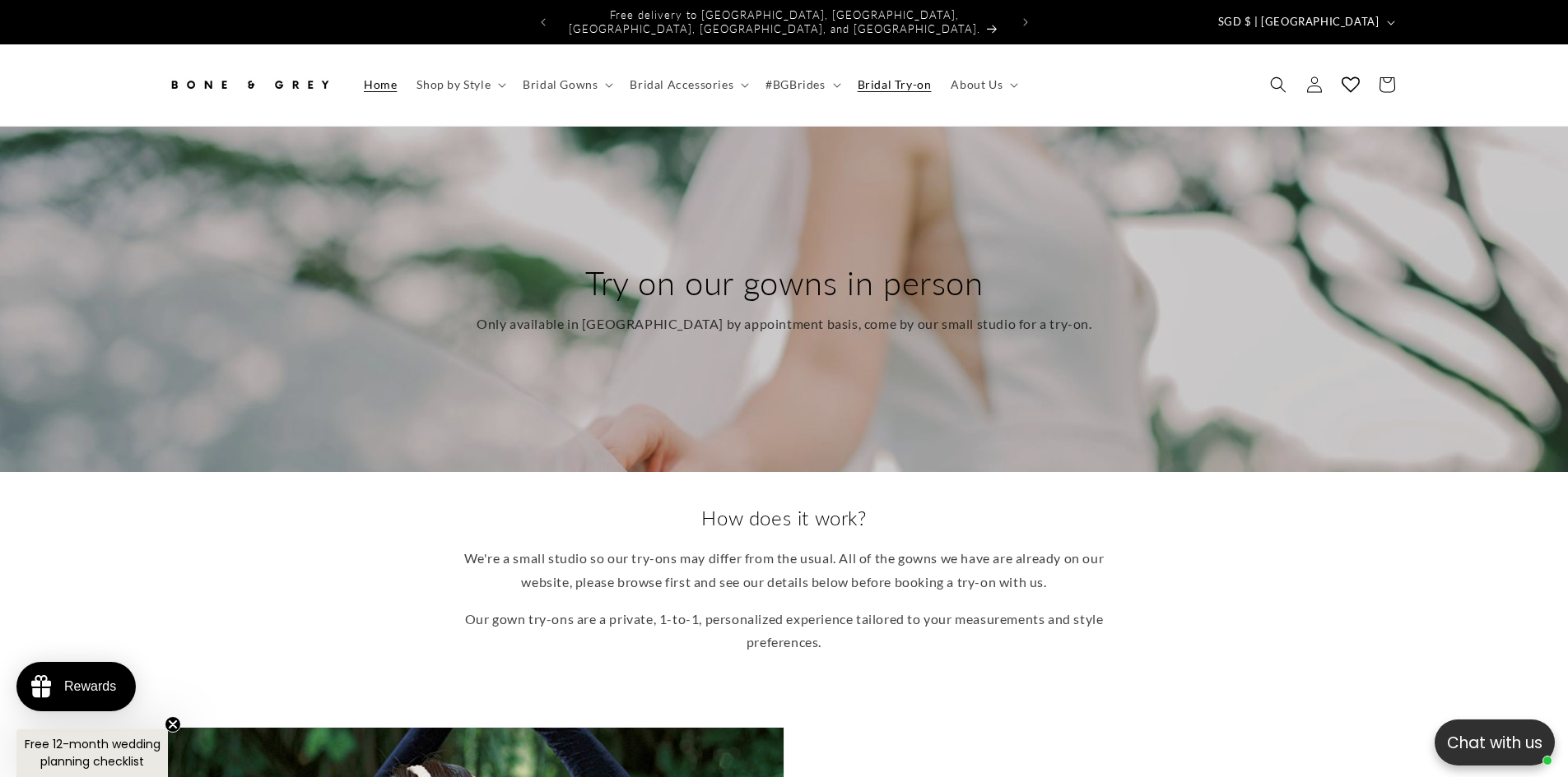
click at [369, 77] on span "Home" at bounding box center [380, 85] width 33 height 15
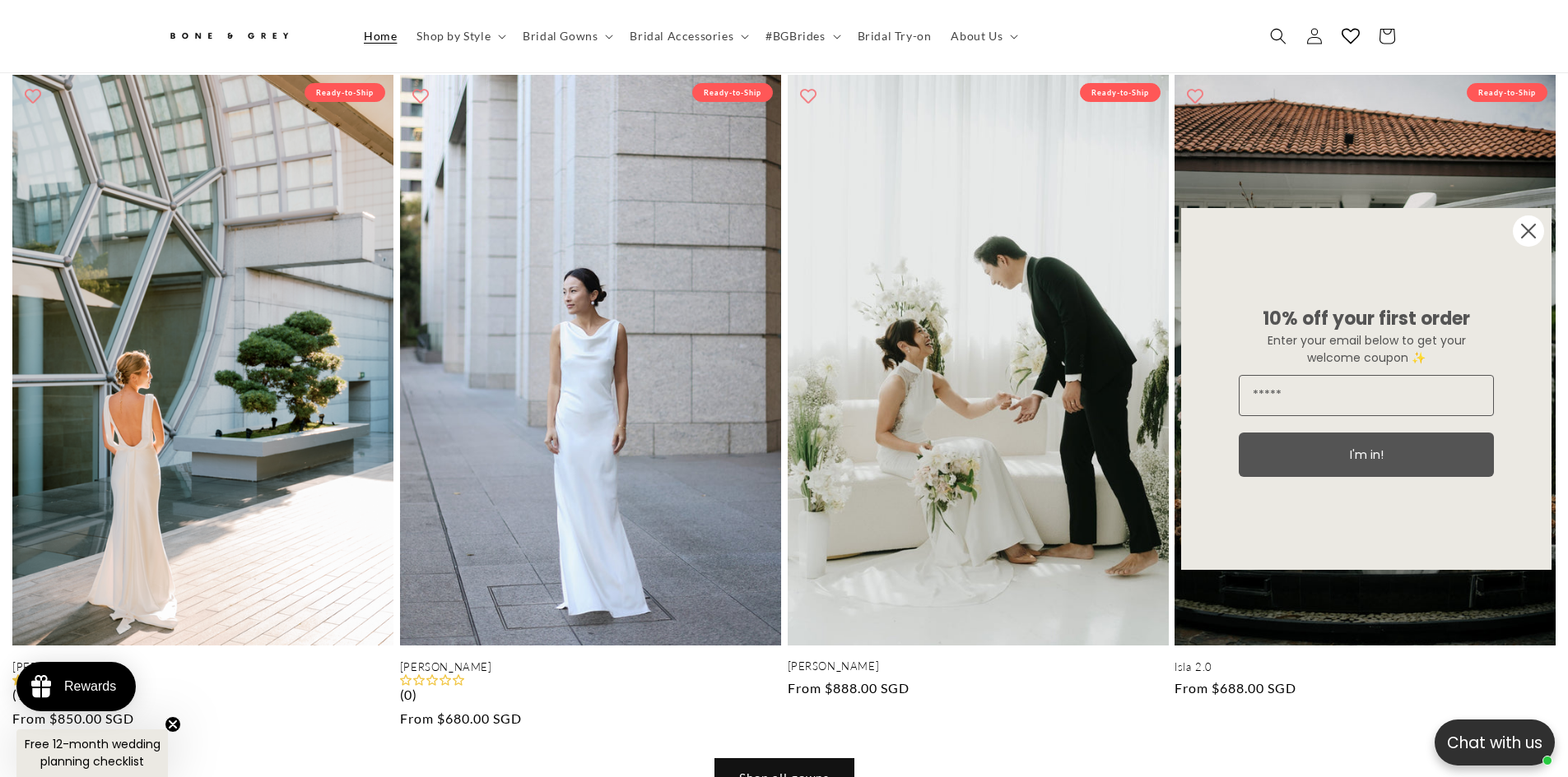
click at [1526, 236] on circle "Close dialog" at bounding box center [1528, 231] width 31 height 31
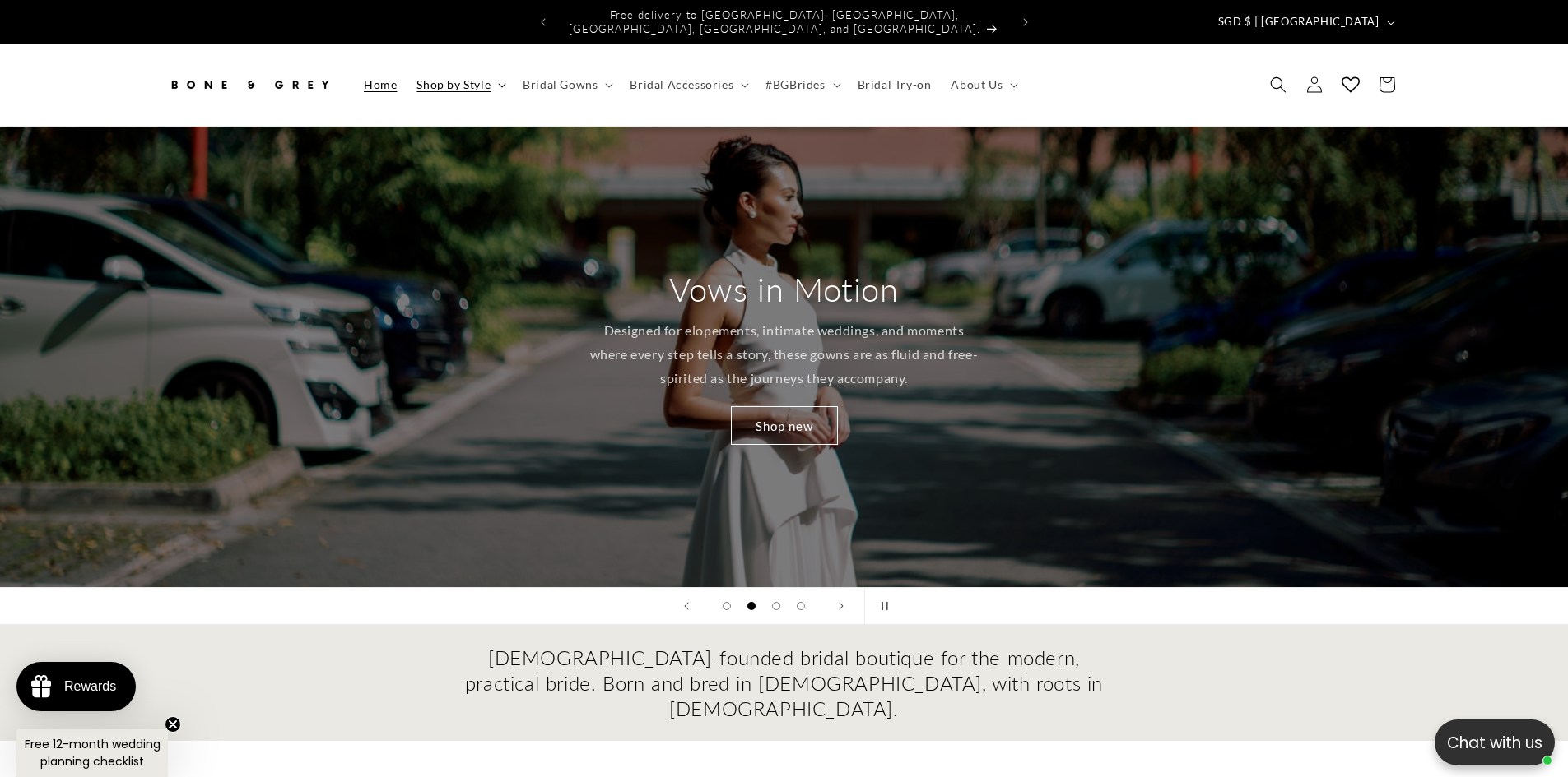
click at [444, 77] on span "Shop by Style" at bounding box center [454, 85] width 74 height 15
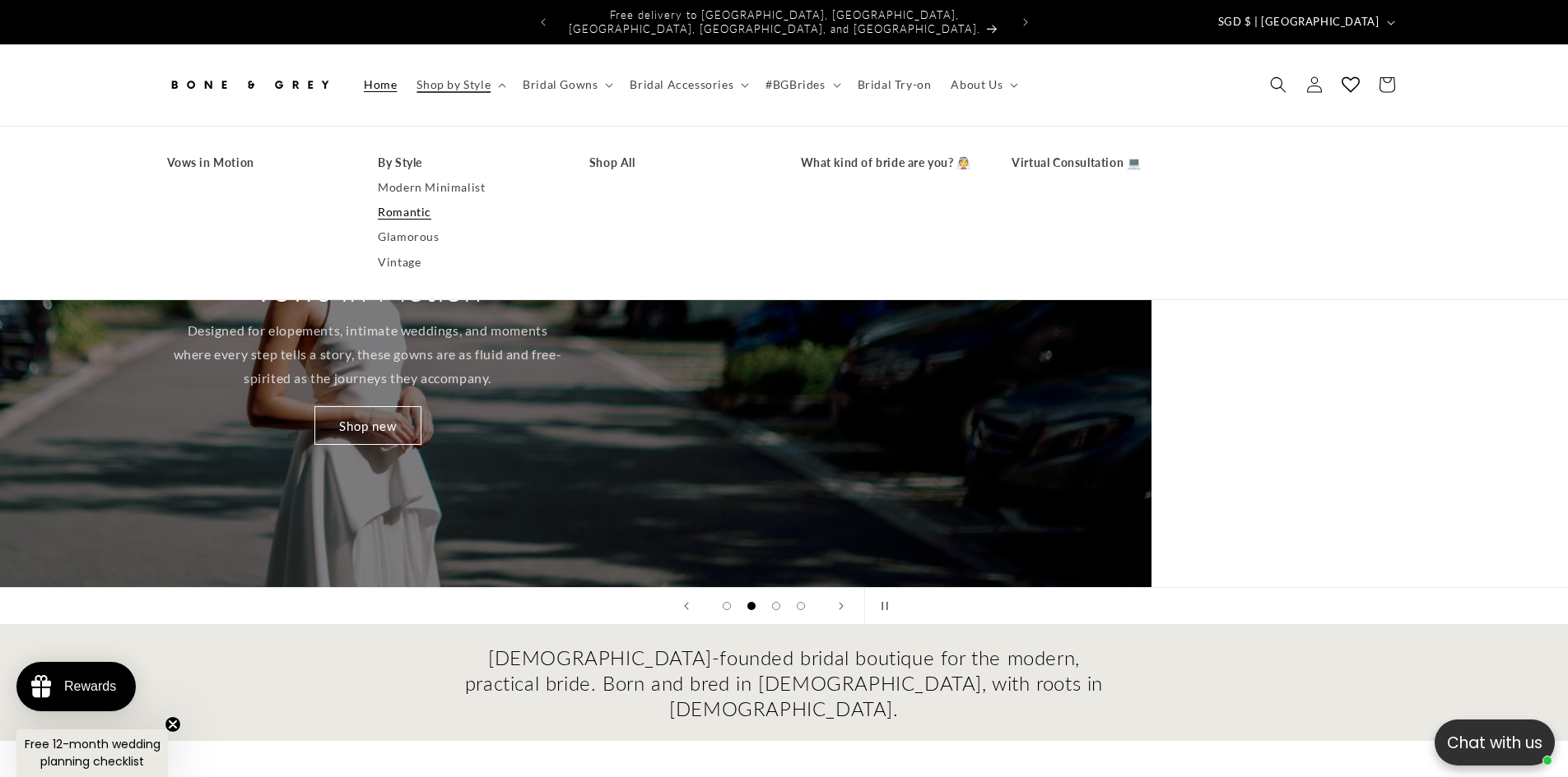
click at [413, 202] on link "Romantic" at bounding box center [466, 211] width 179 height 24
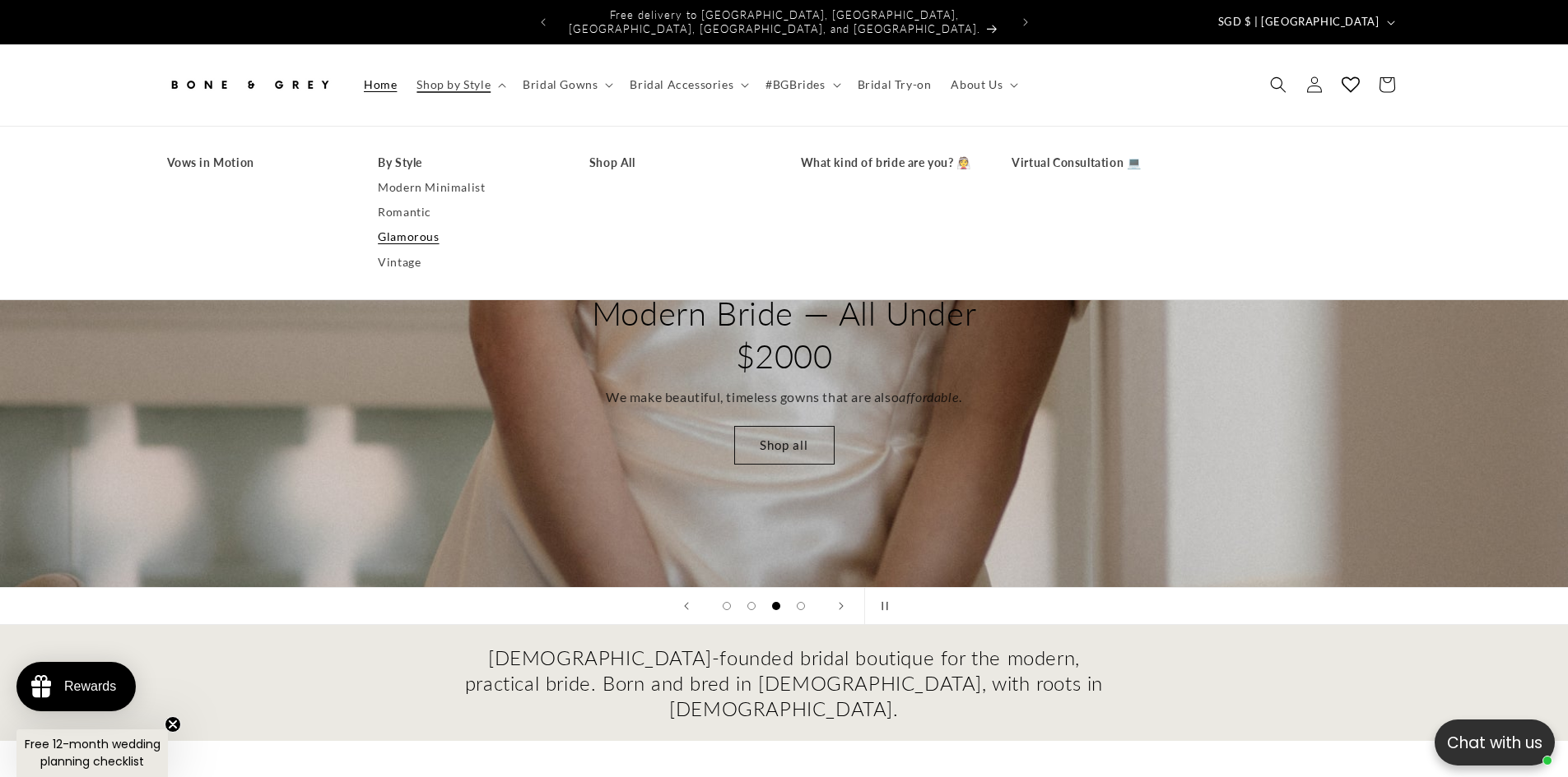
click at [408, 225] on link "Glamorous" at bounding box center [466, 236] width 179 height 24
click at [402, 252] on link "Vintage" at bounding box center [466, 262] width 179 height 24
click at [573, 77] on span "Bridal Gowns" at bounding box center [559, 85] width 75 height 15
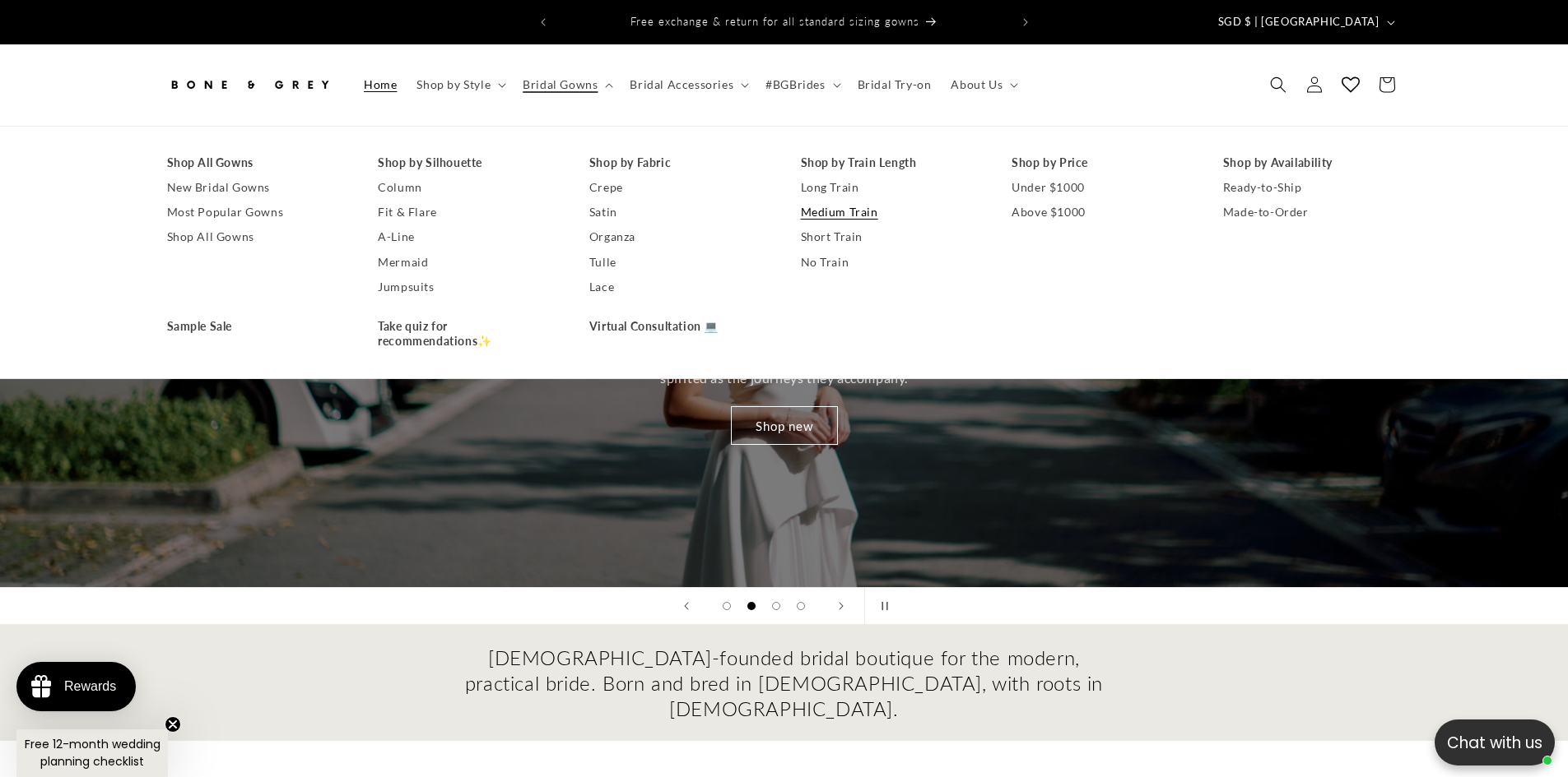
click at [868, 199] on link "Medium Train" at bounding box center [890, 211] width 179 height 24
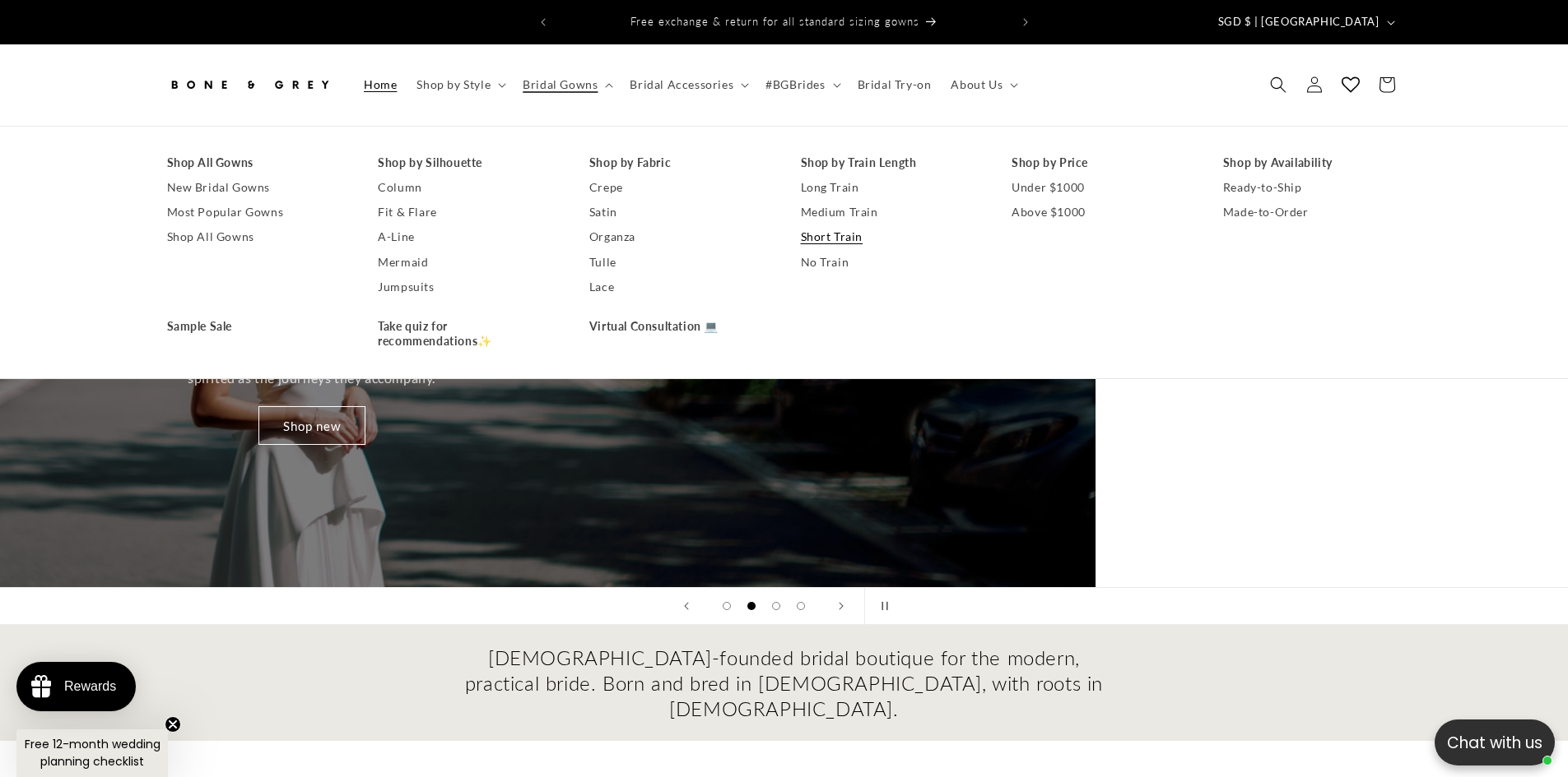
click at [846, 226] on link "Short Train" at bounding box center [890, 236] width 179 height 24
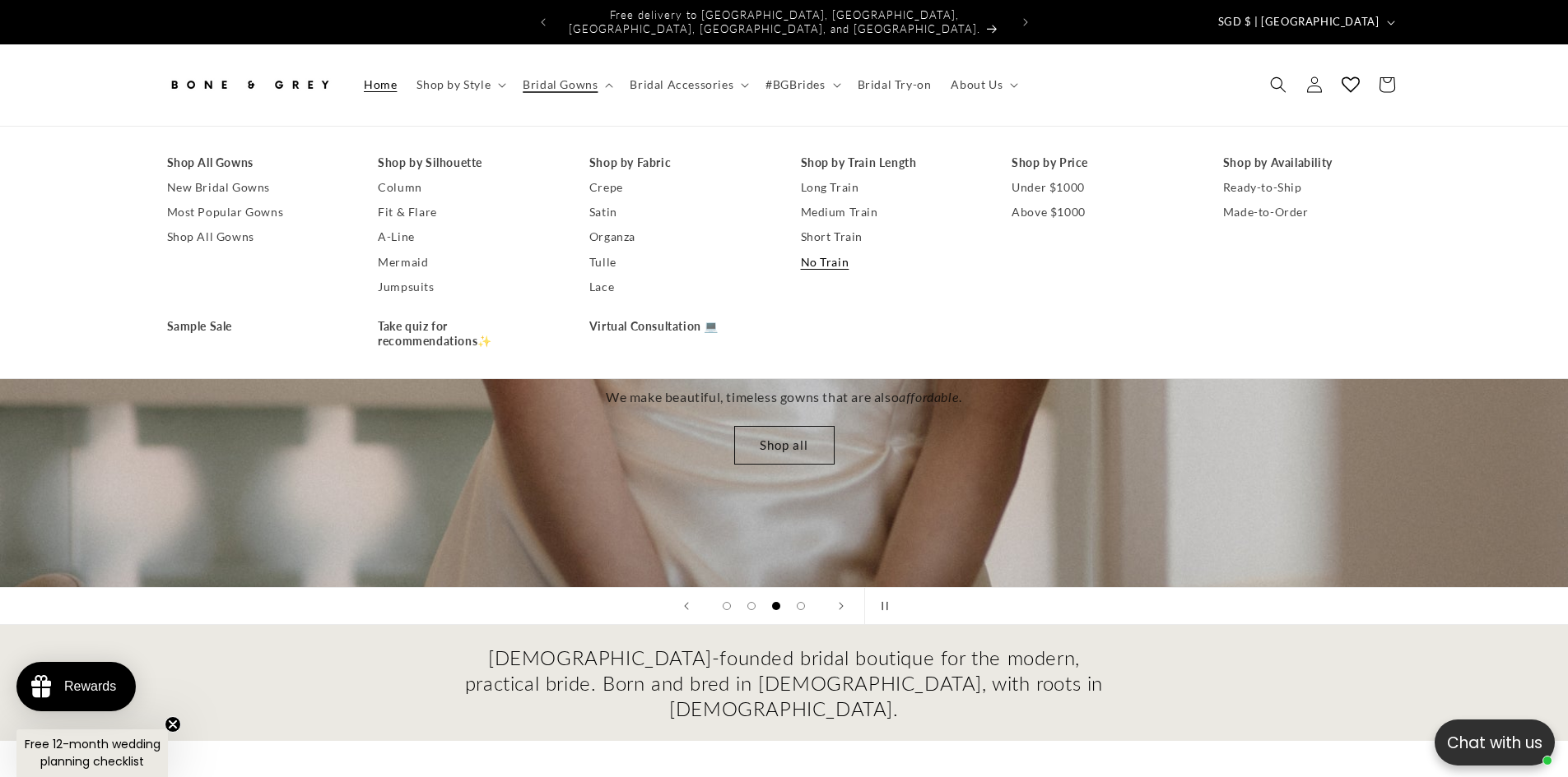
click at [826, 250] on link "No Train" at bounding box center [890, 262] width 179 height 24
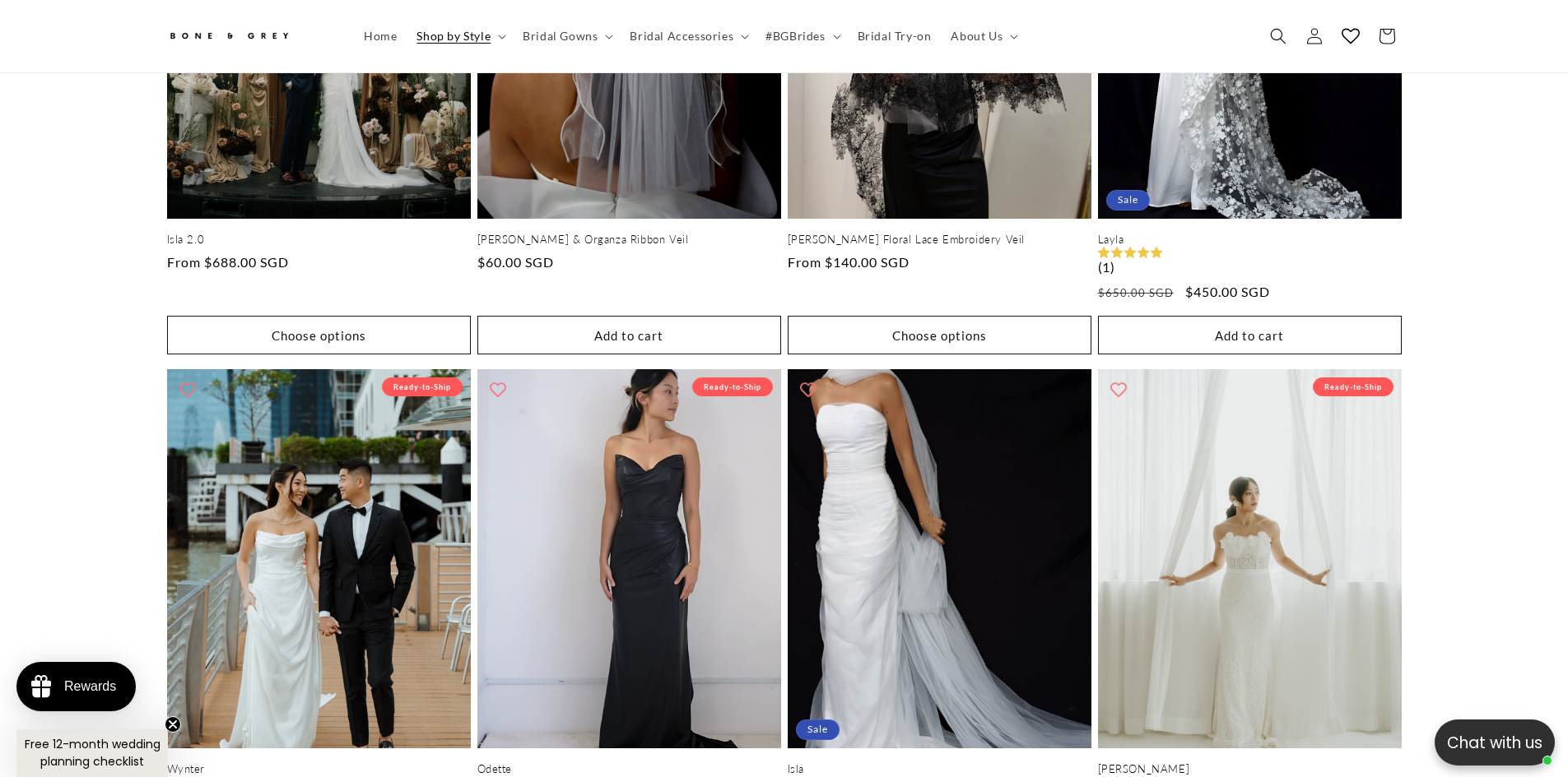
scroll to position [3282, 0]
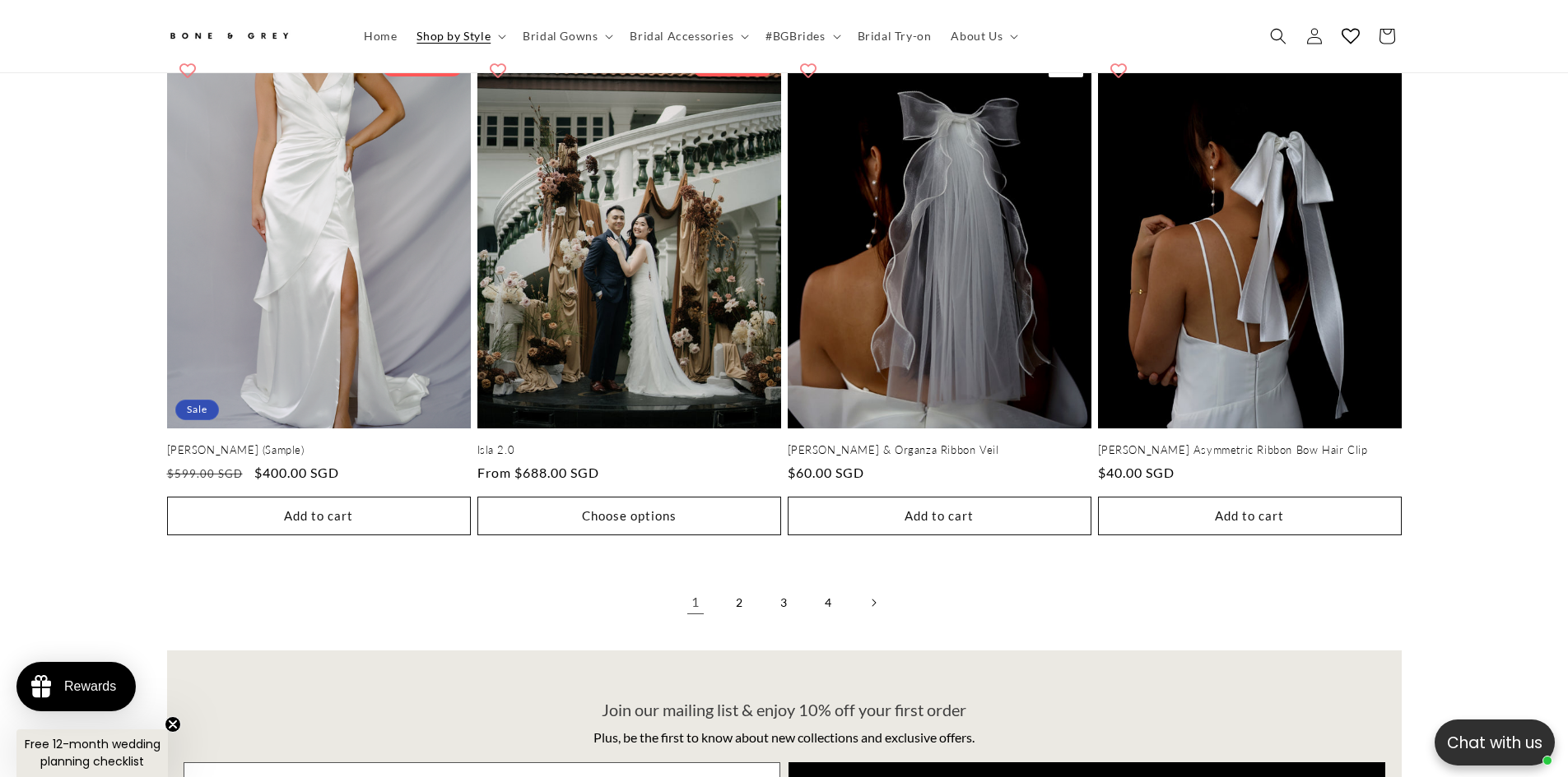
scroll to position [3528, 0]
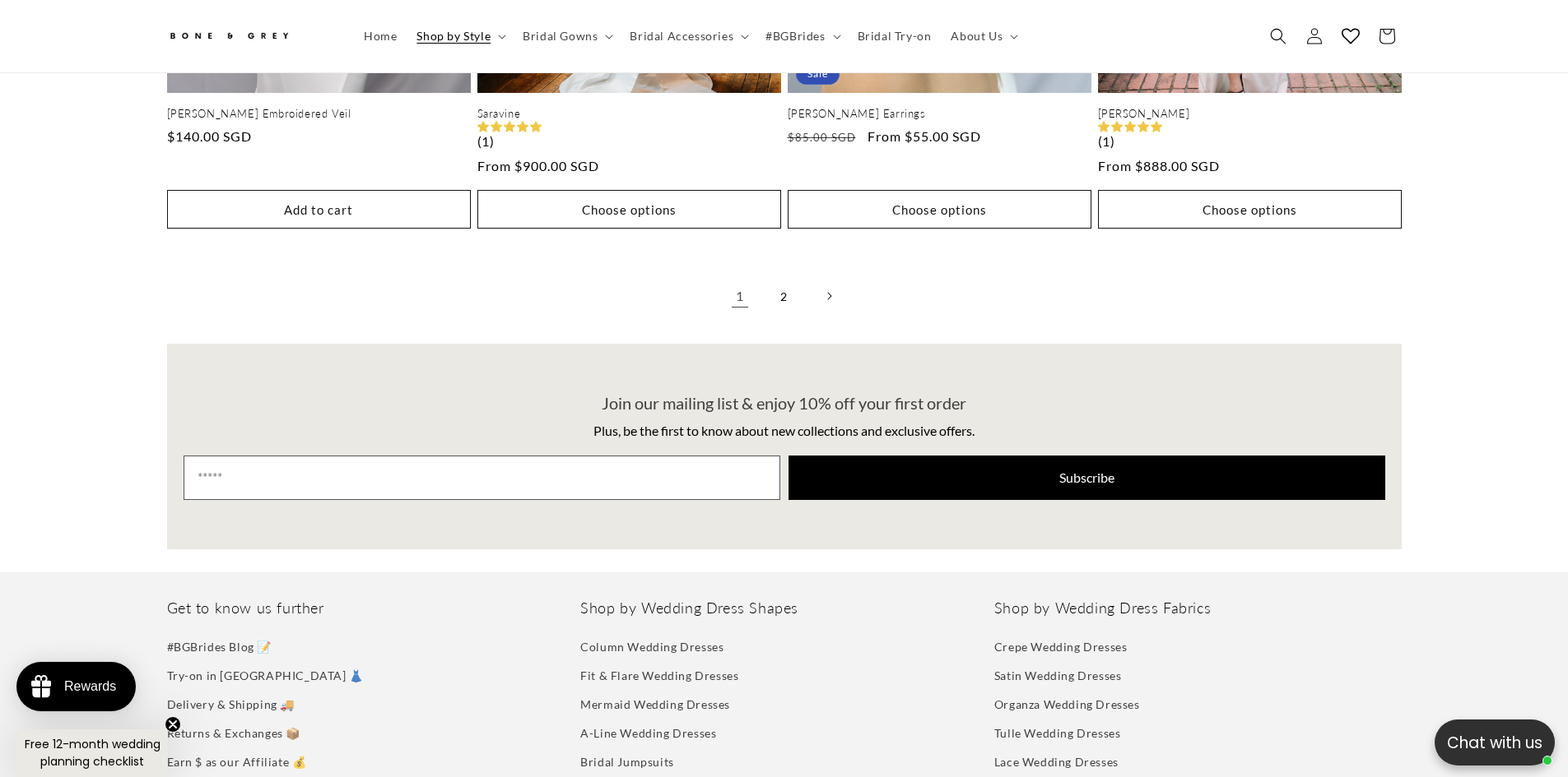
scroll to position [4022, 0]
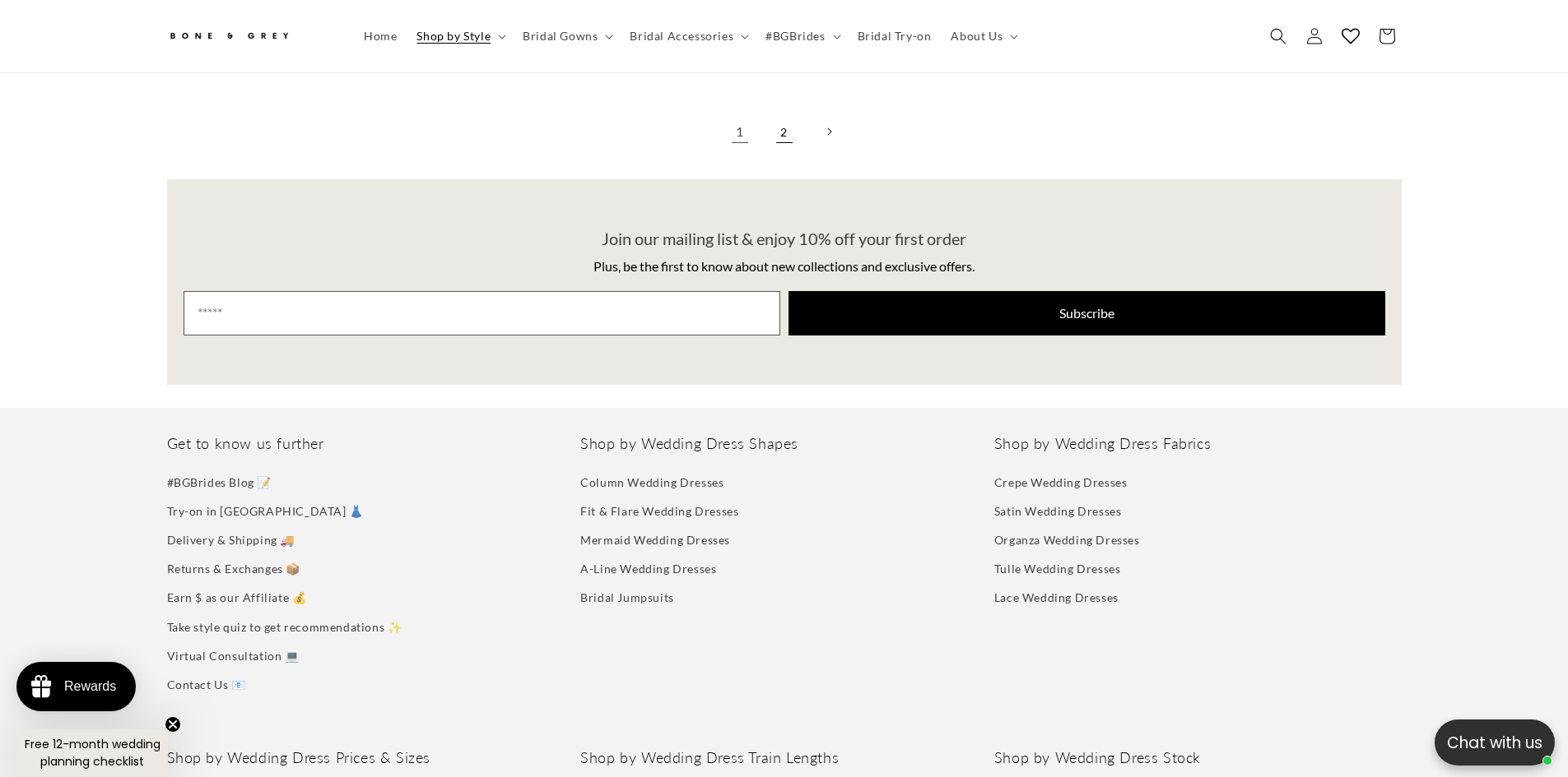
click at [795, 120] on link "2" at bounding box center [784, 131] width 36 height 36
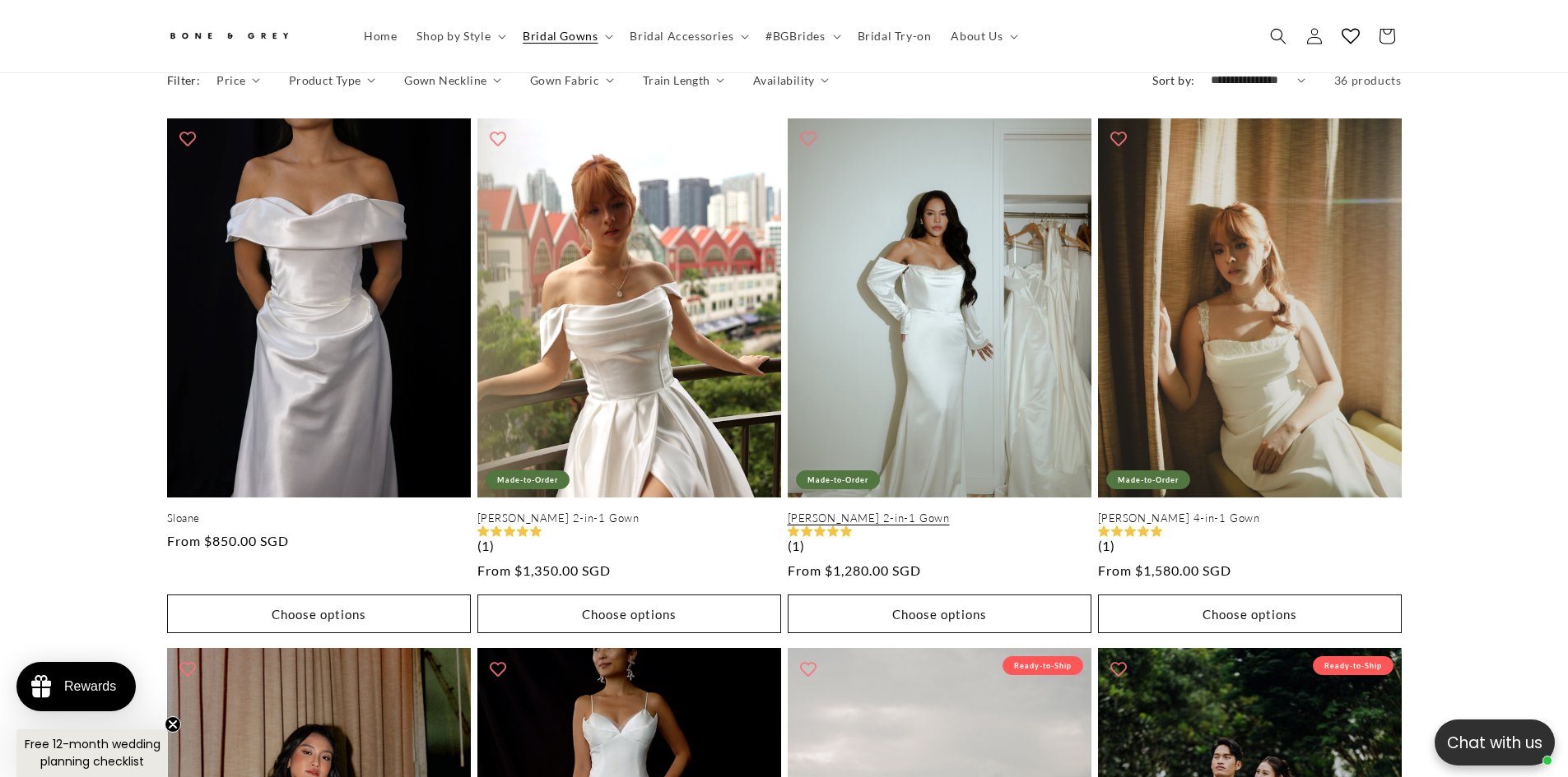
scroll to position [814, 0]
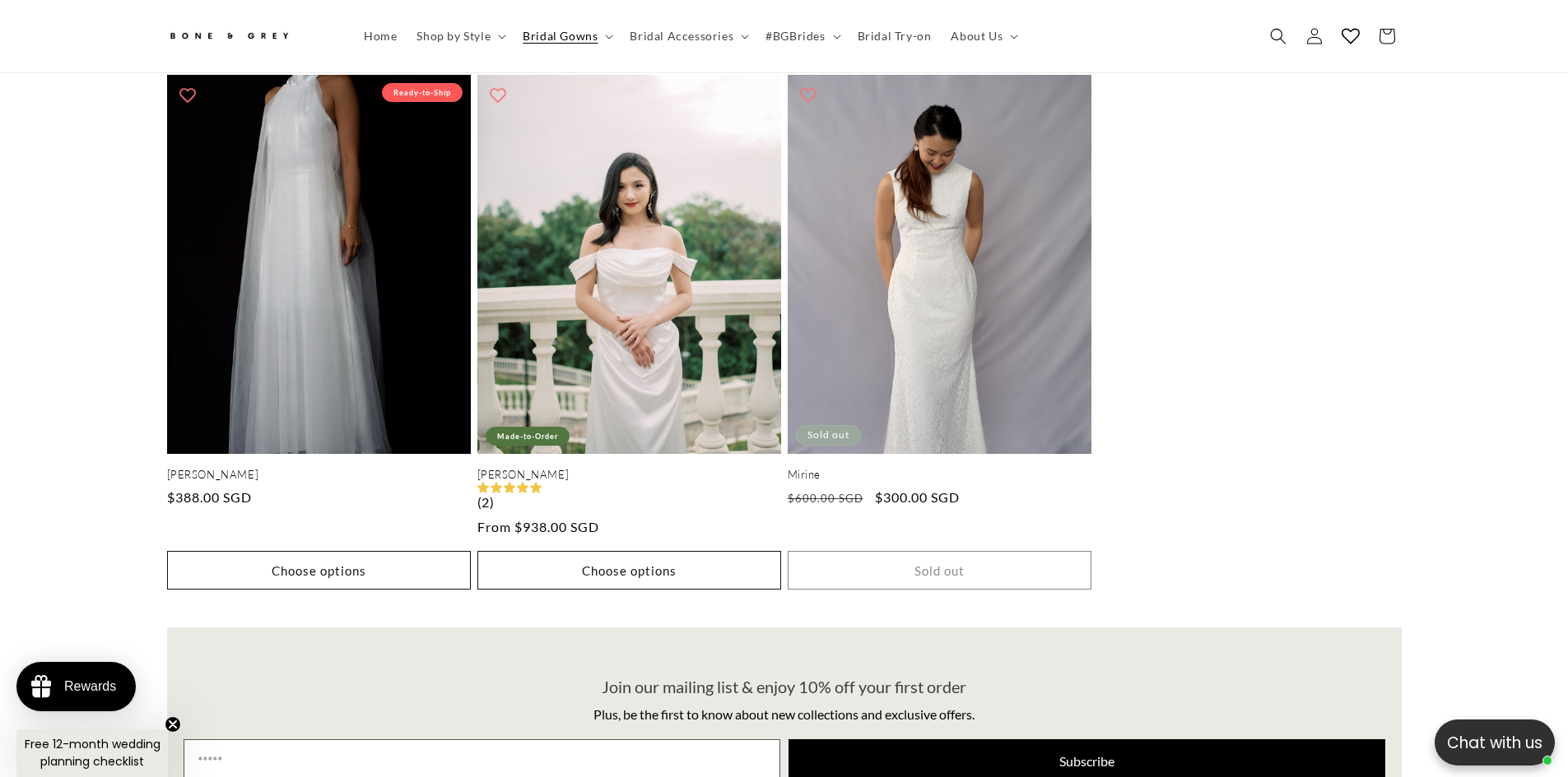
scroll to position [1883, 0]
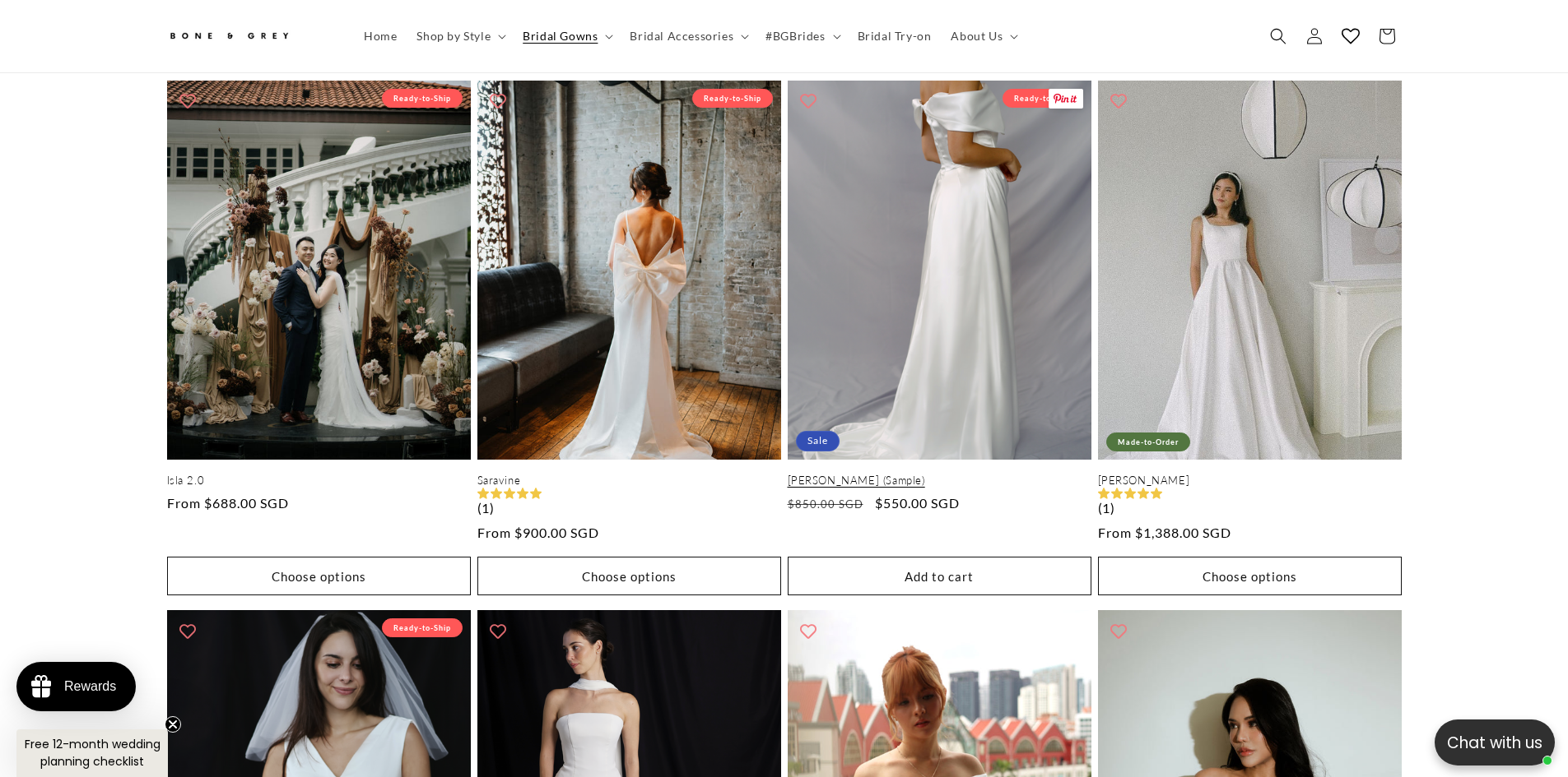
scroll to position [896, 0]
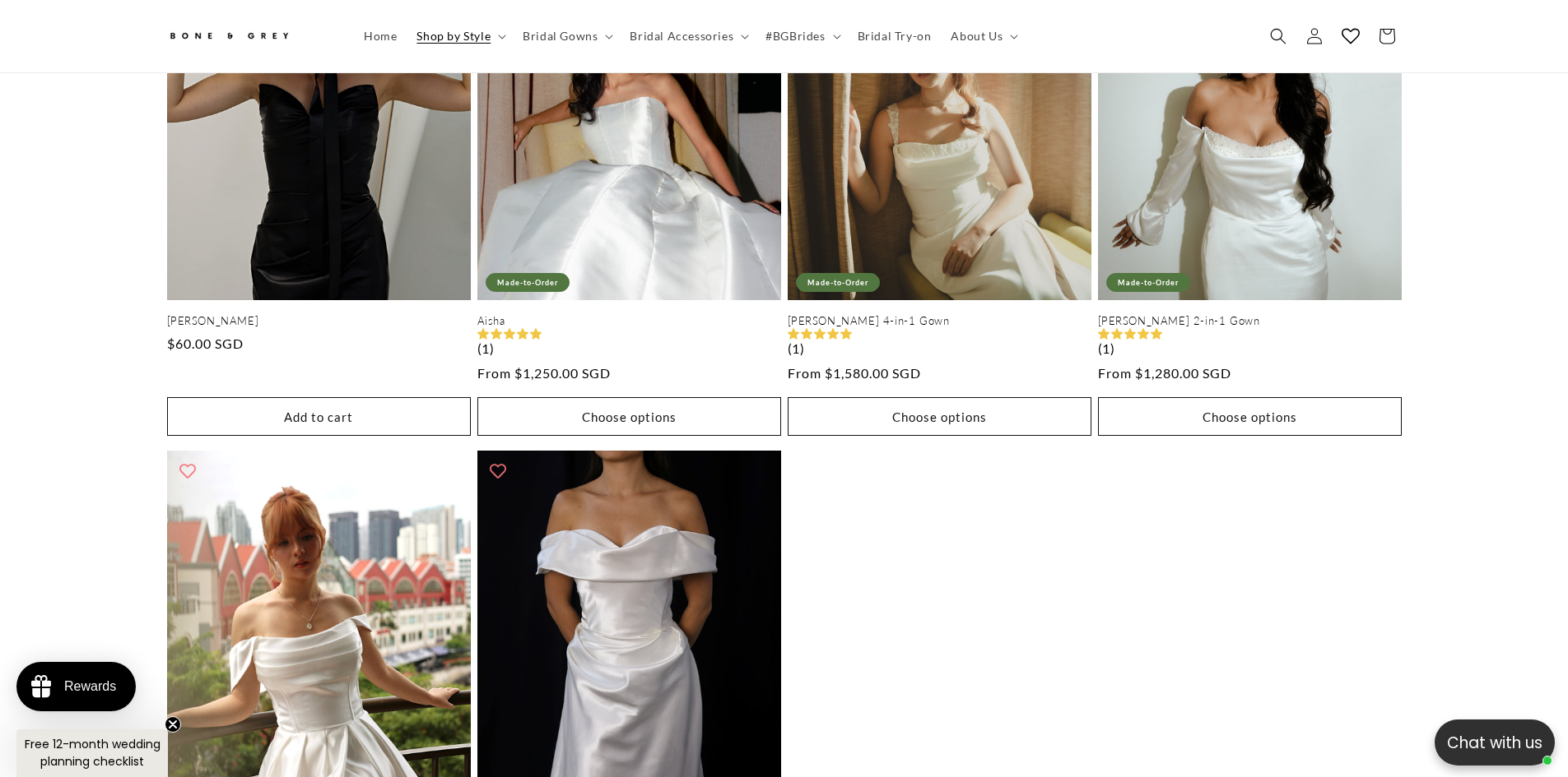
scroll to position [3364, 0]
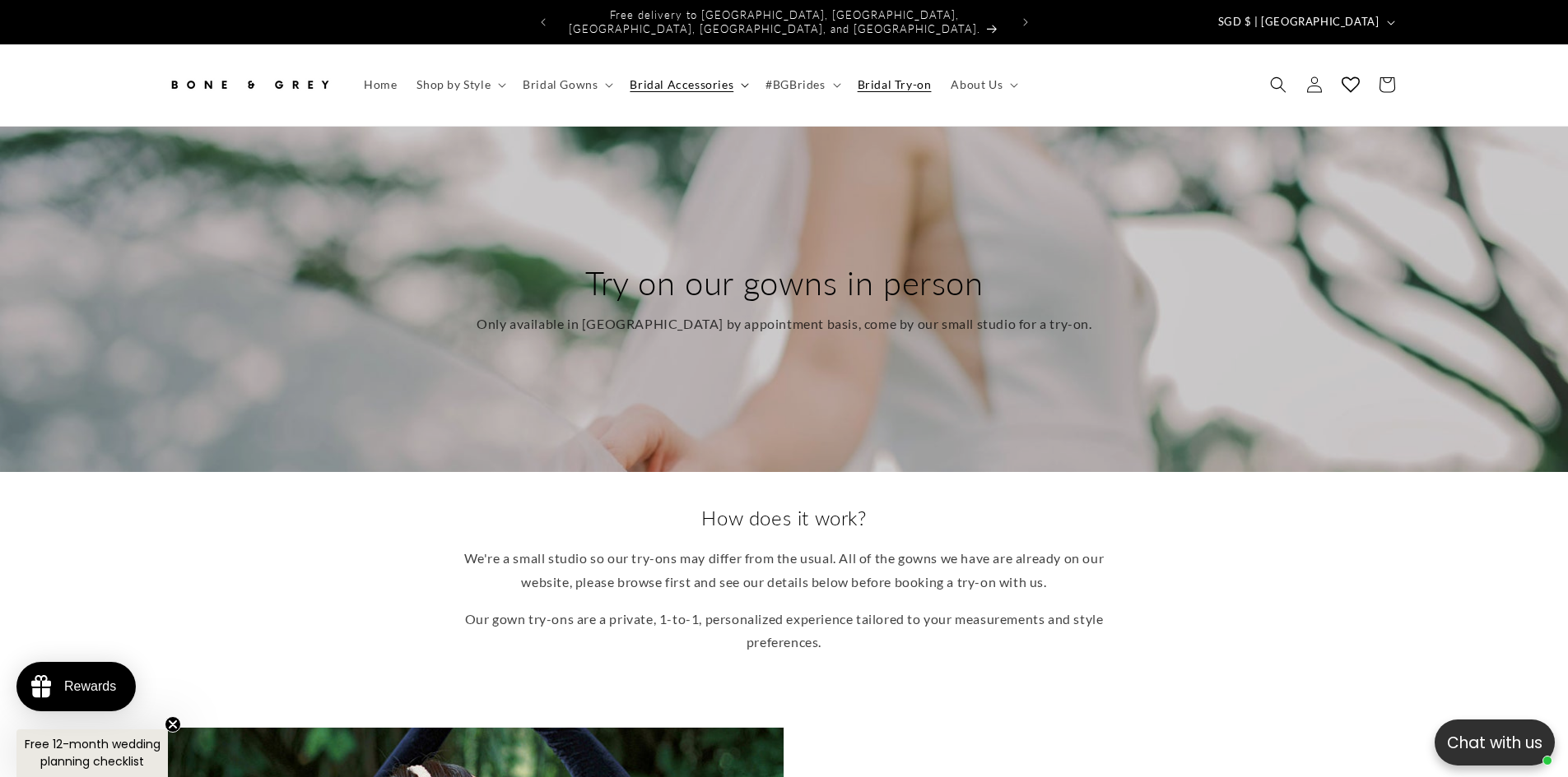
click at [648, 80] on summary "Bridal Accessories" at bounding box center [688, 84] width 136 height 34
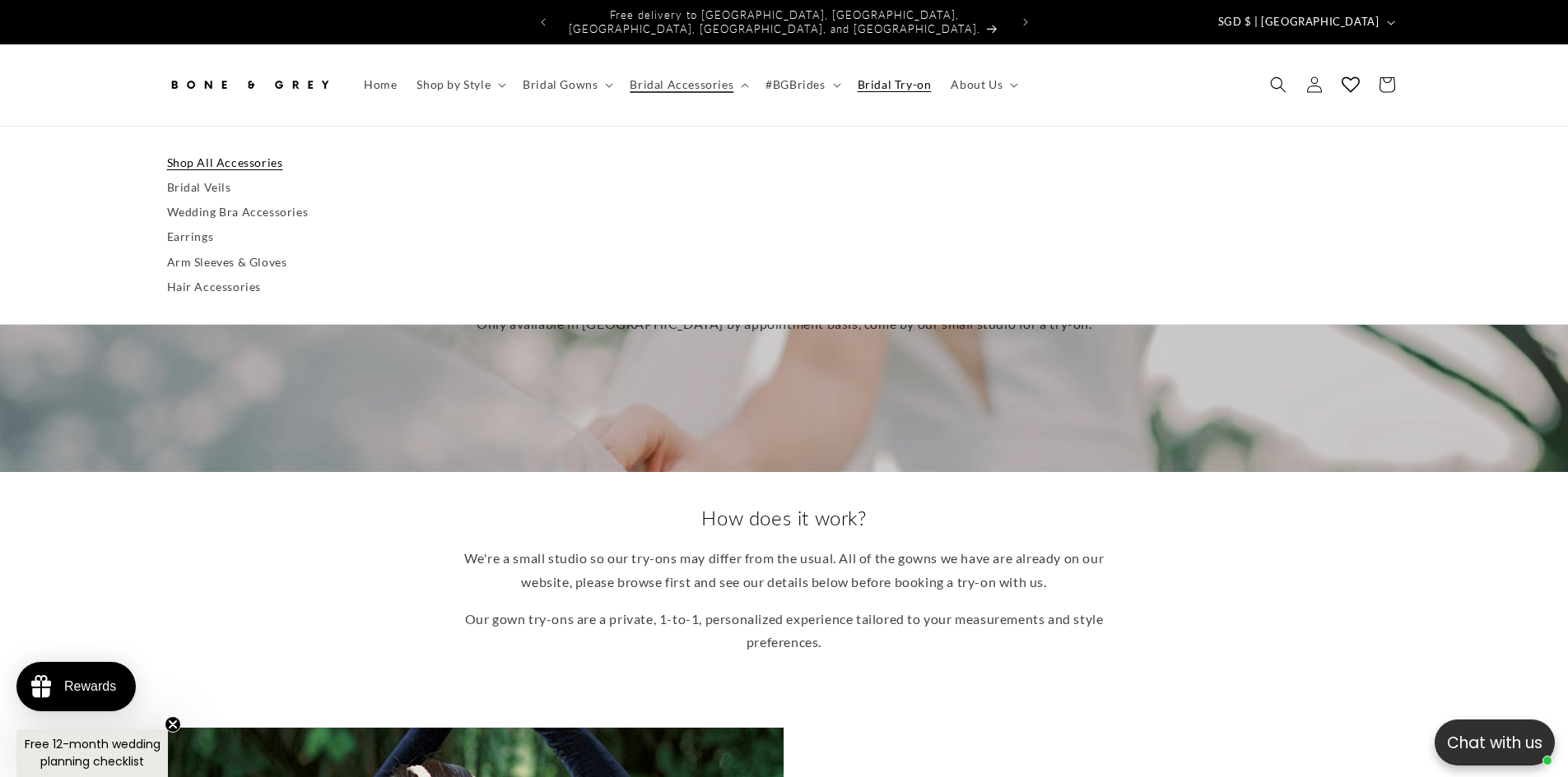
click at [260, 151] on link "Shop All Accessories" at bounding box center [784, 163] width 1234 height 24
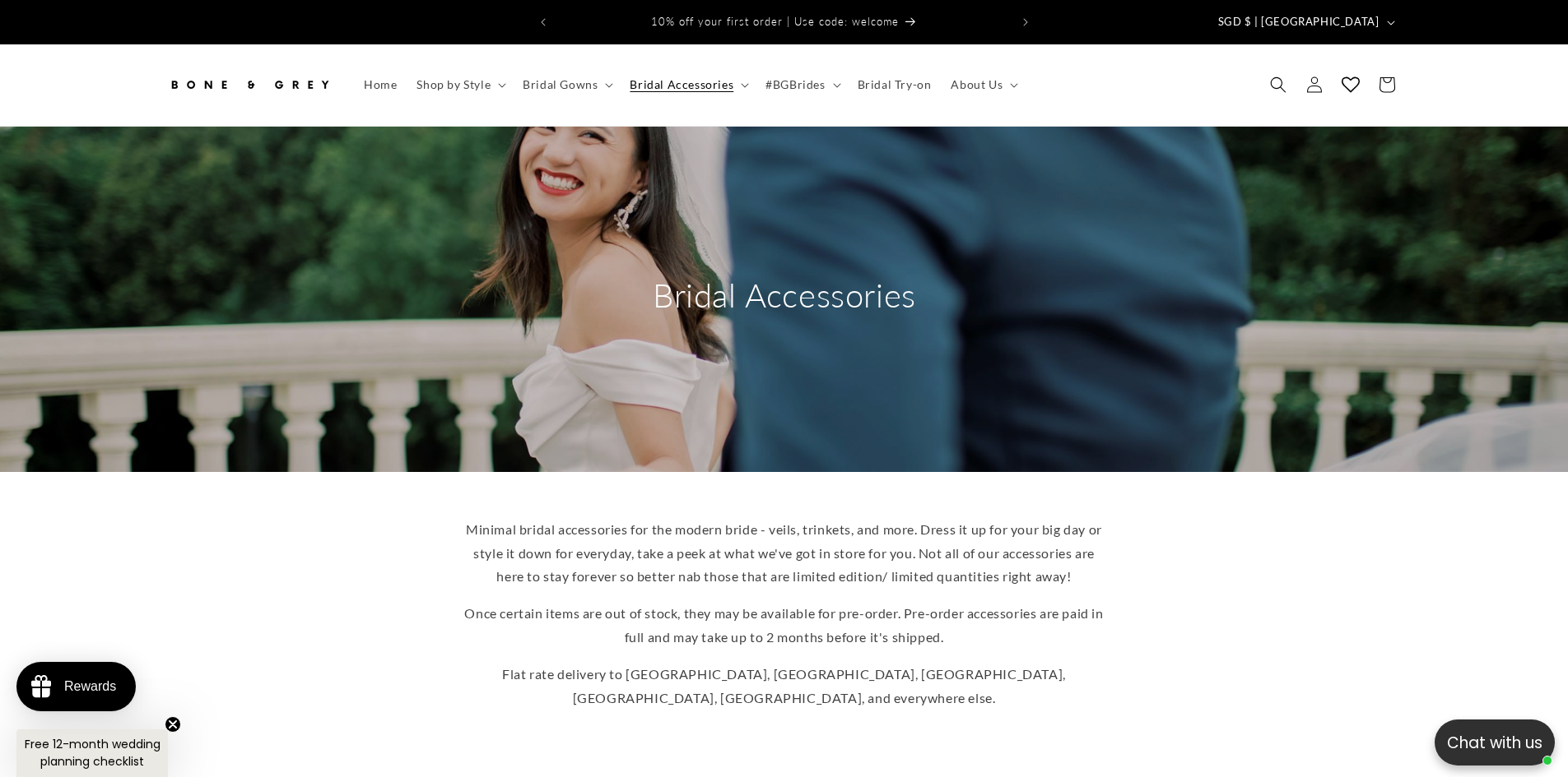
click at [813, 77] on span "#BGBrides" at bounding box center [795, 85] width 60 height 15
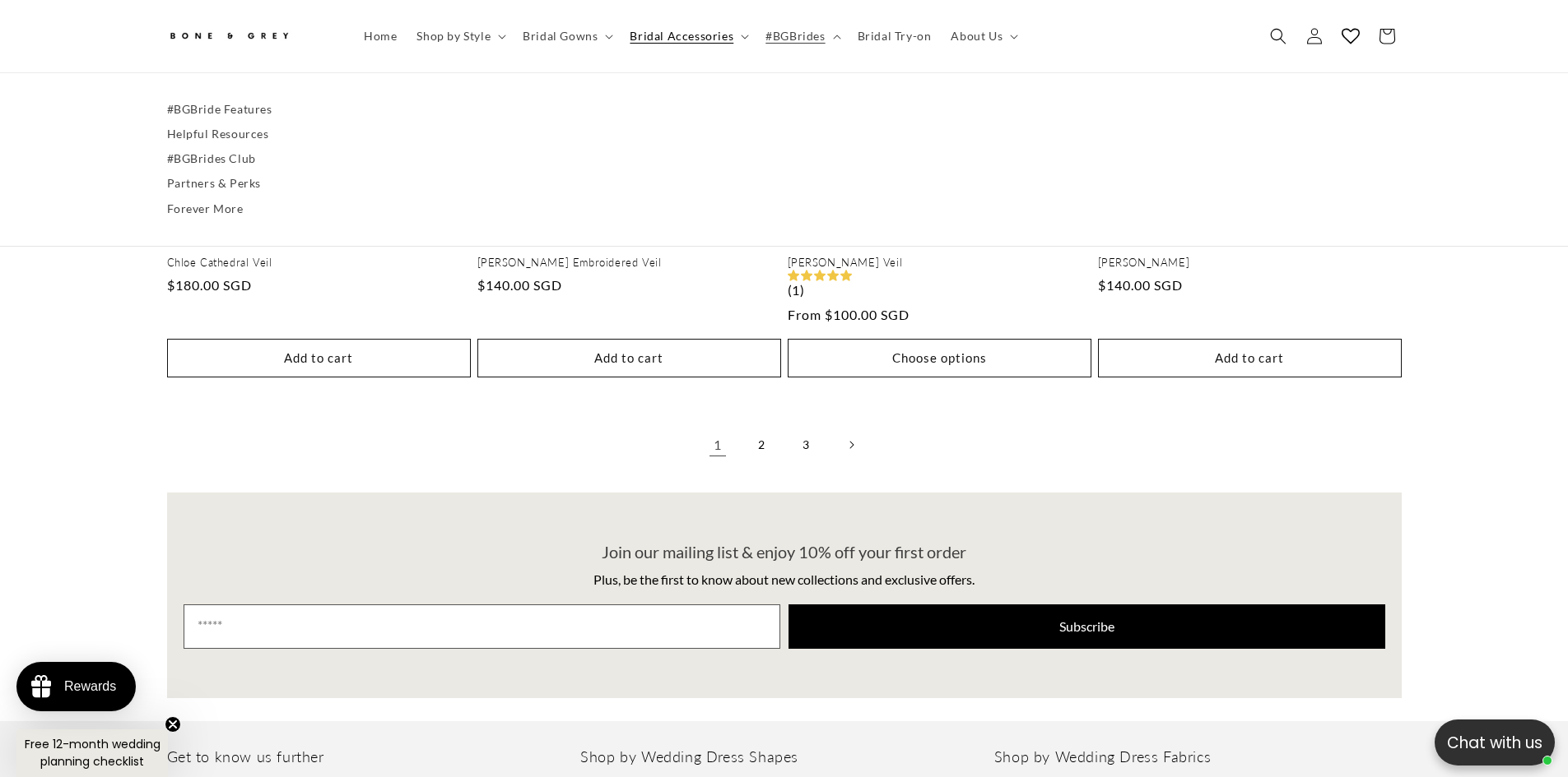
scroll to position [3692, 0]
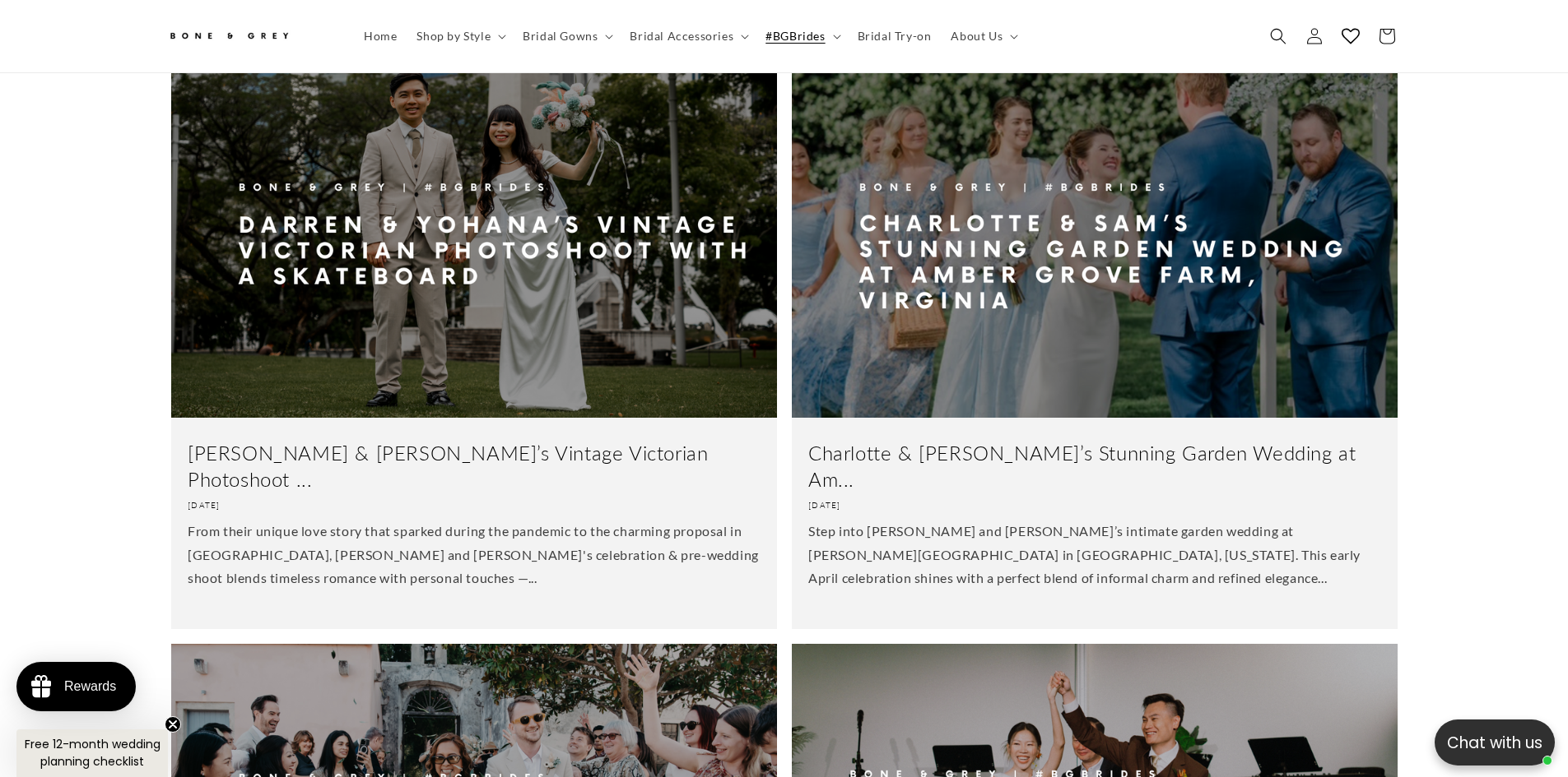
scroll to position [0, 453]
